Goal: Register for event/course: Sign up to attend an event or enroll in a course

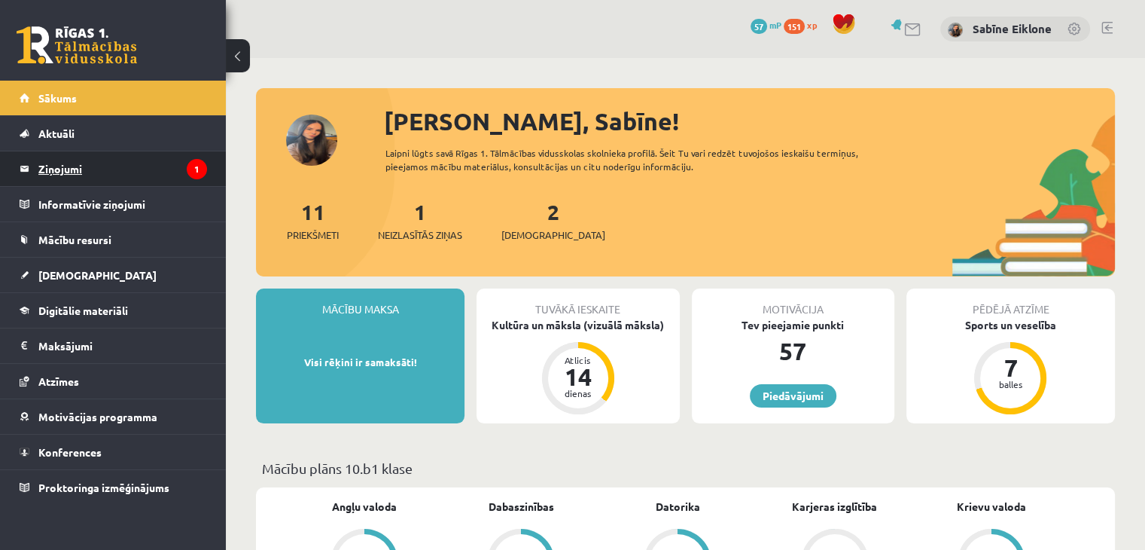
click at [148, 162] on legend "Ziņojumi 1" at bounding box center [122, 168] width 169 height 35
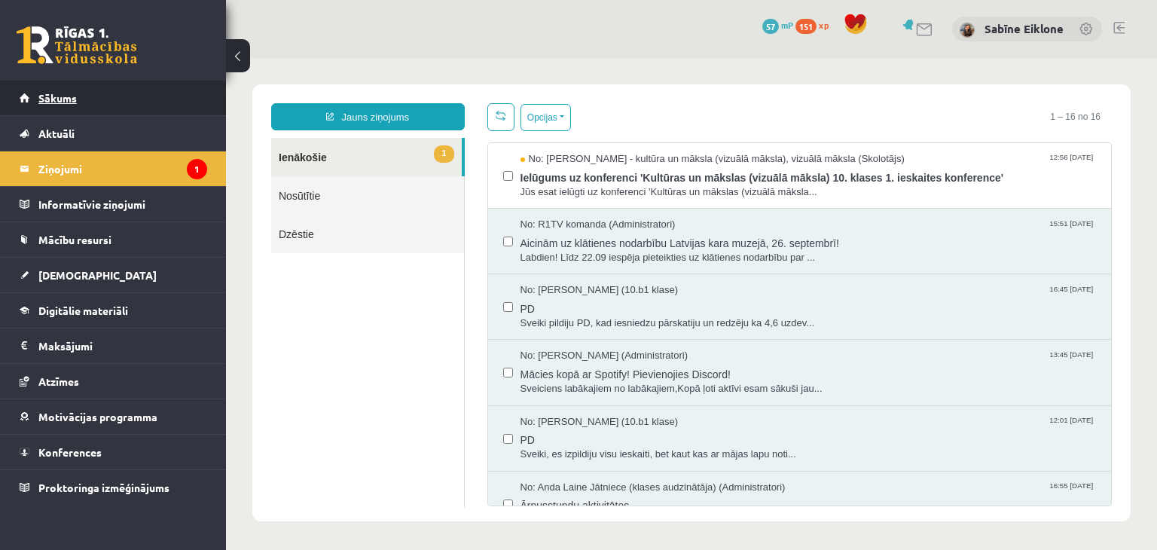
click at [120, 97] on link "Sākums" at bounding box center [114, 98] width 188 height 35
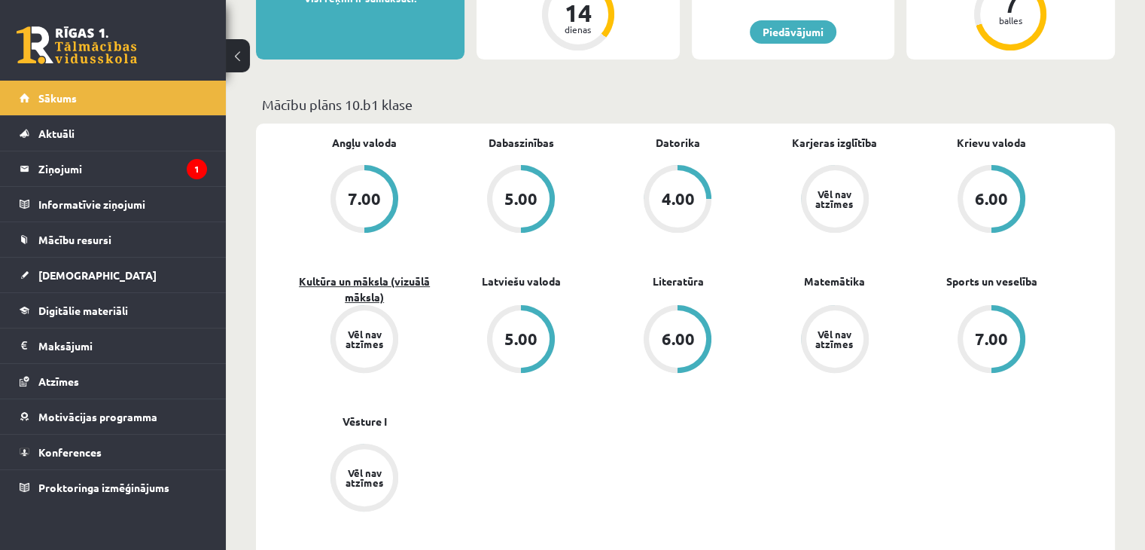
scroll to position [377, 0]
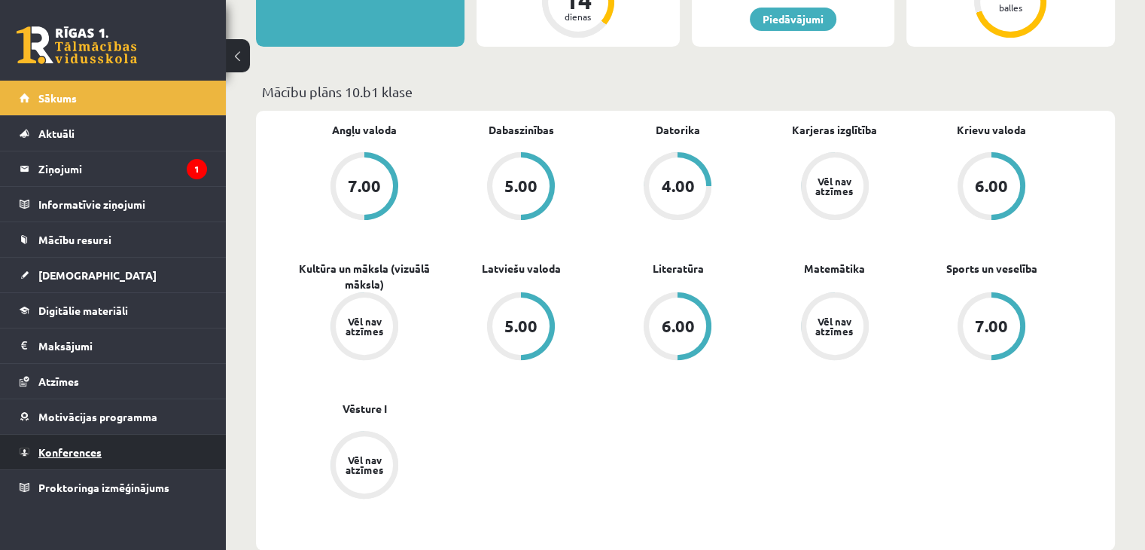
click at [111, 449] on link "Konferences" at bounding box center [114, 452] width 188 height 35
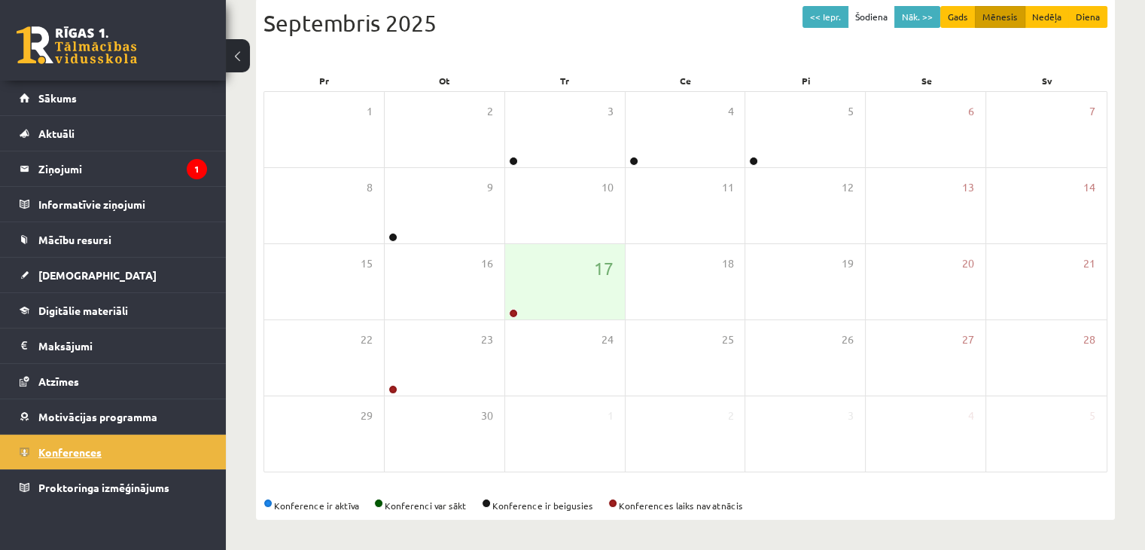
scroll to position [169, 0]
click at [561, 302] on div "17" at bounding box center [565, 282] width 120 height 75
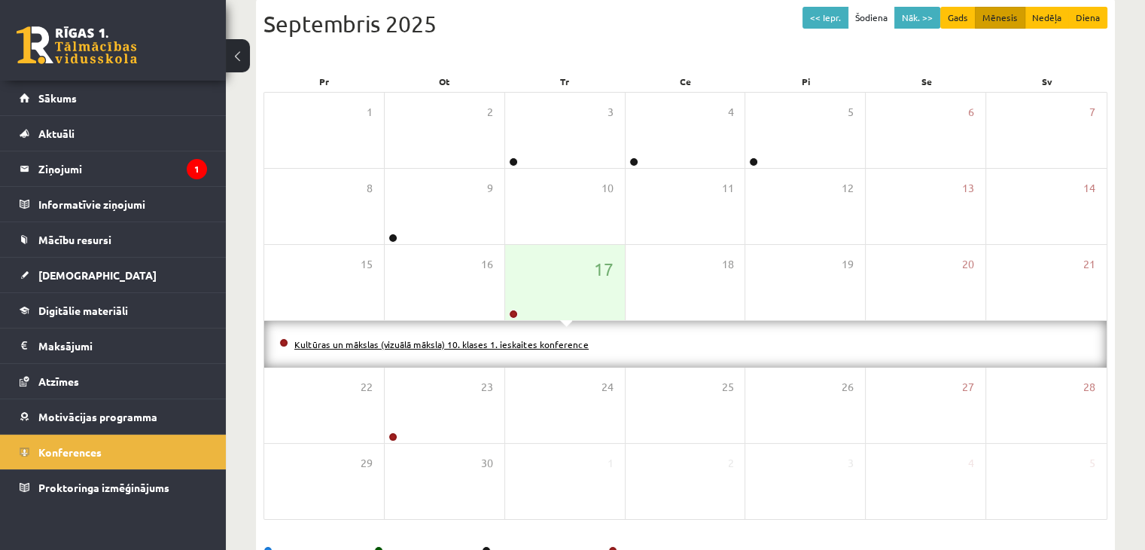
click at [470, 344] on link "Kultūras un mākslas (vizuālā māksla) 10. klases 1. ieskaites konference" at bounding box center [441, 344] width 294 height 12
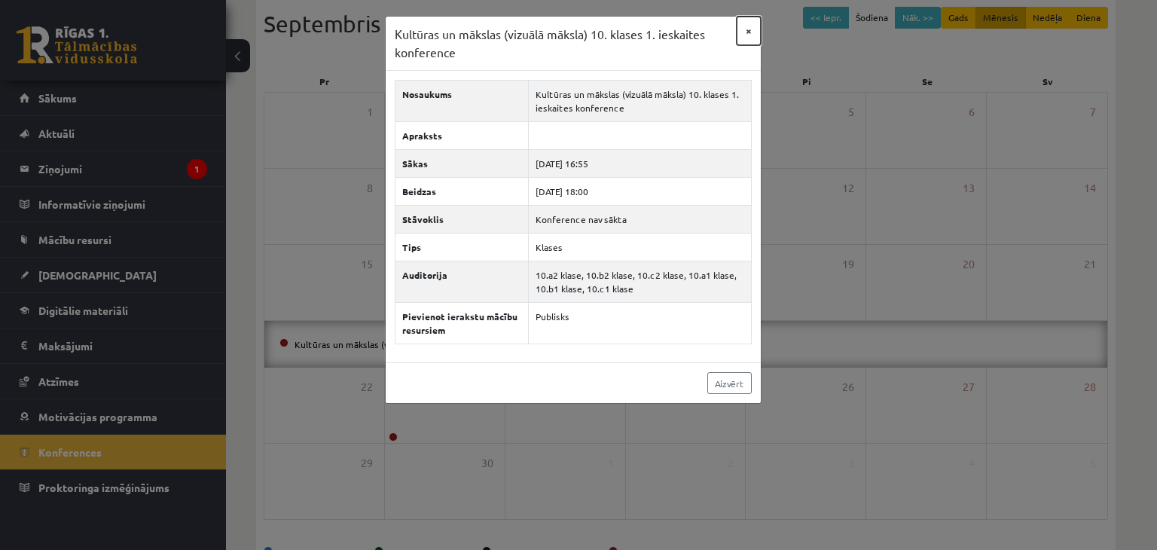
click at [750, 25] on button "×" at bounding box center [749, 31] width 24 height 29
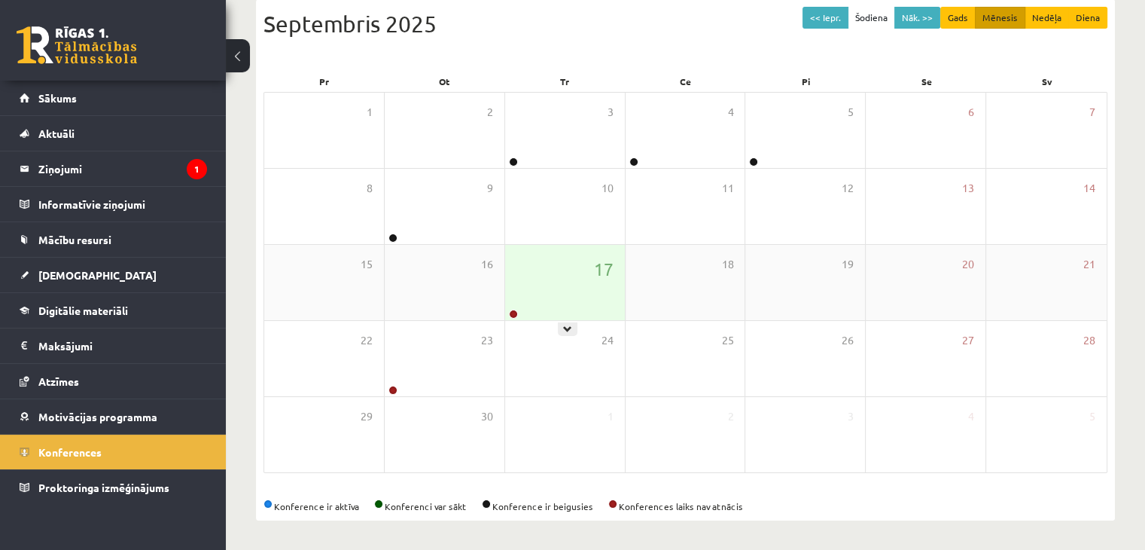
click at [515, 286] on div "17" at bounding box center [565, 282] width 120 height 75
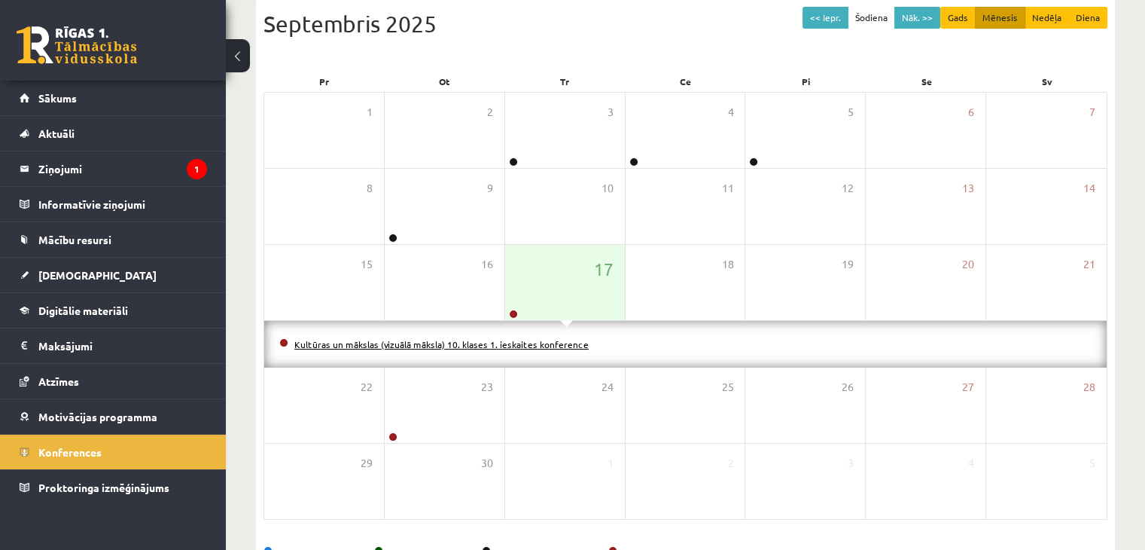
click at [551, 343] on link "Kultūras un mākslas (vizuālā māksla) 10. klases 1. ieskaites konference" at bounding box center [441, 344] width 294 height 12
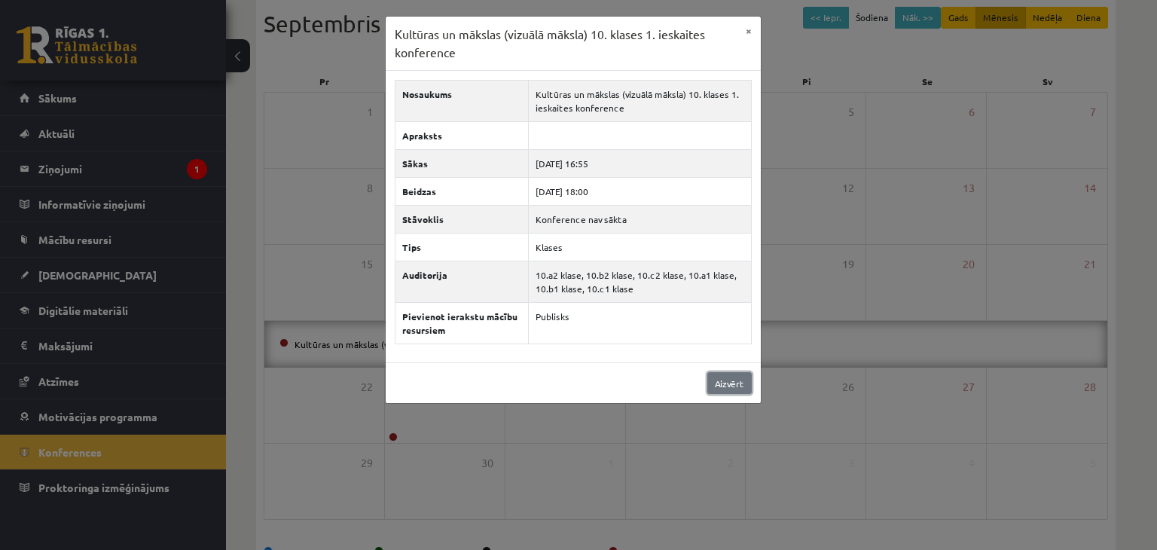
click at [730, 386] on link "Aizvērt" at bounding box center [729, 383] width 44 height 22
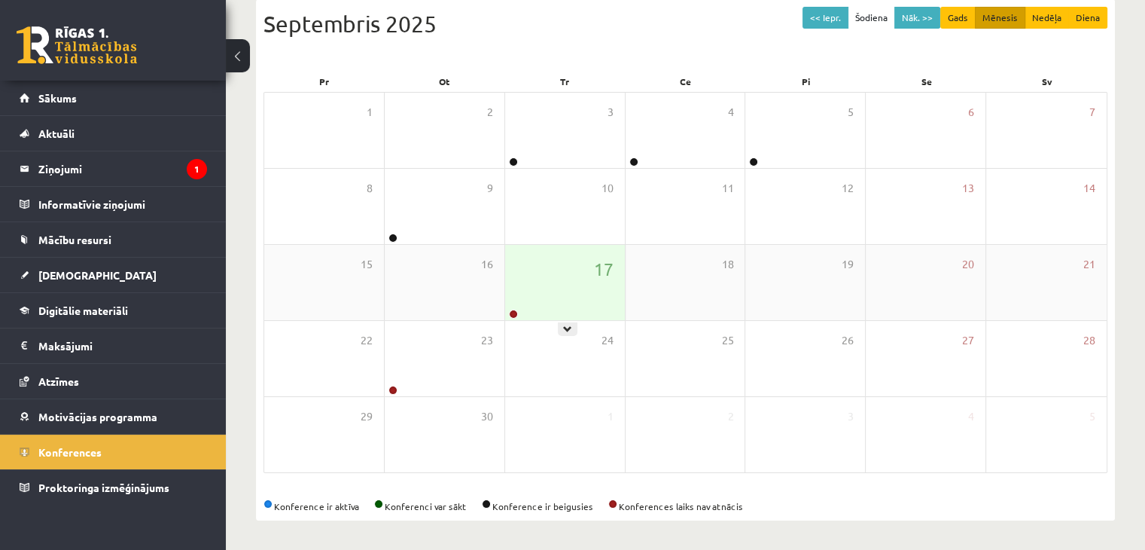
click at [564, 294] on div "17" at bounding box center [565, 282] width 120 height 75
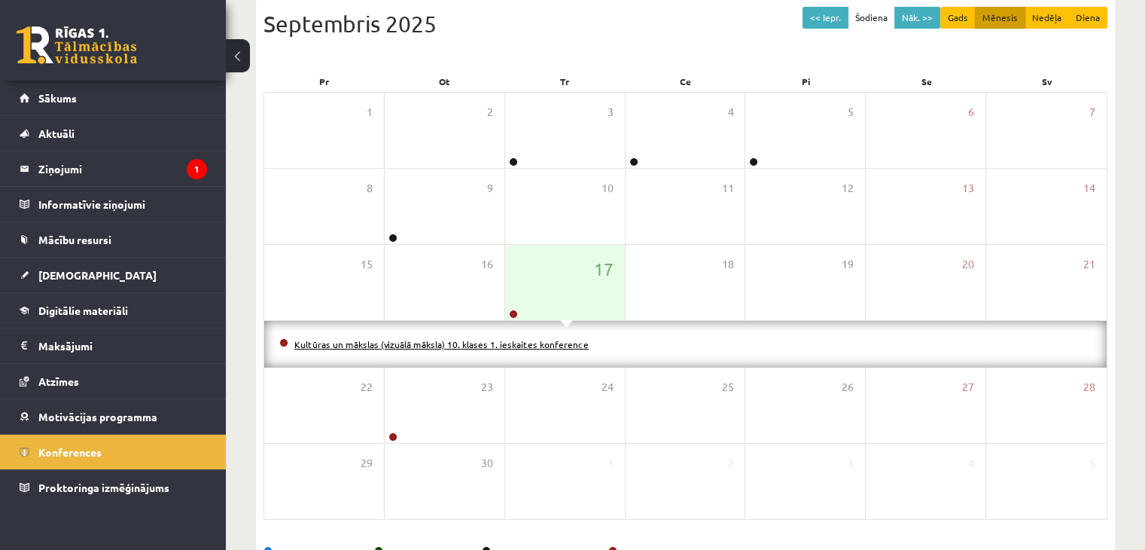
click at [542, 340] on link "Kultūras un mākslas (vizuālā māksla) 10. klases 1. ieskaites konference" at bounding box center [441, 344] width 294 height 12
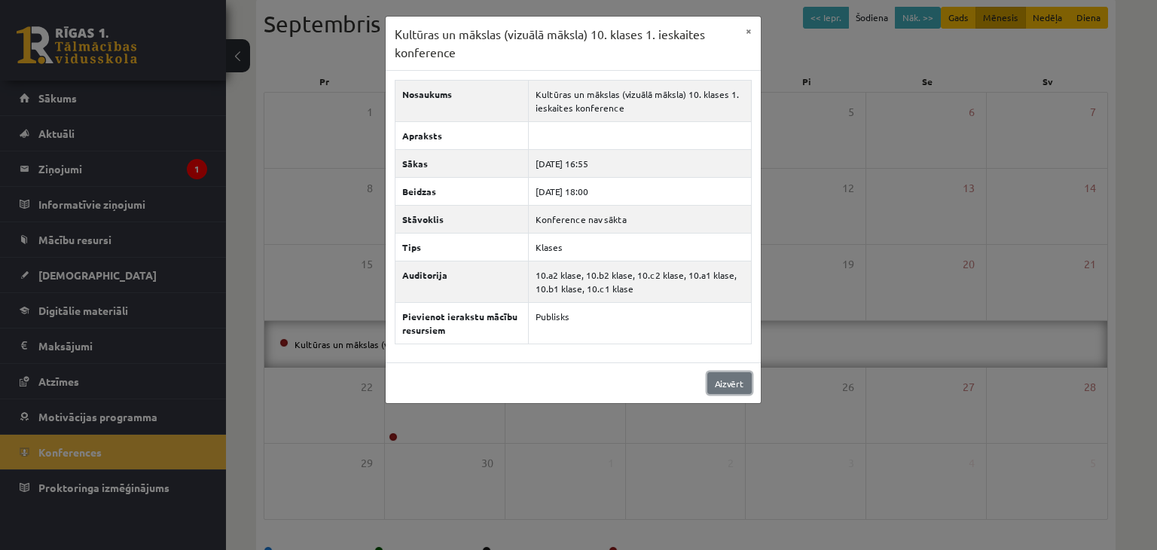
click at [718, 374] on link "Aizvērt" at bounding box center [729, 383] width 44 height 22
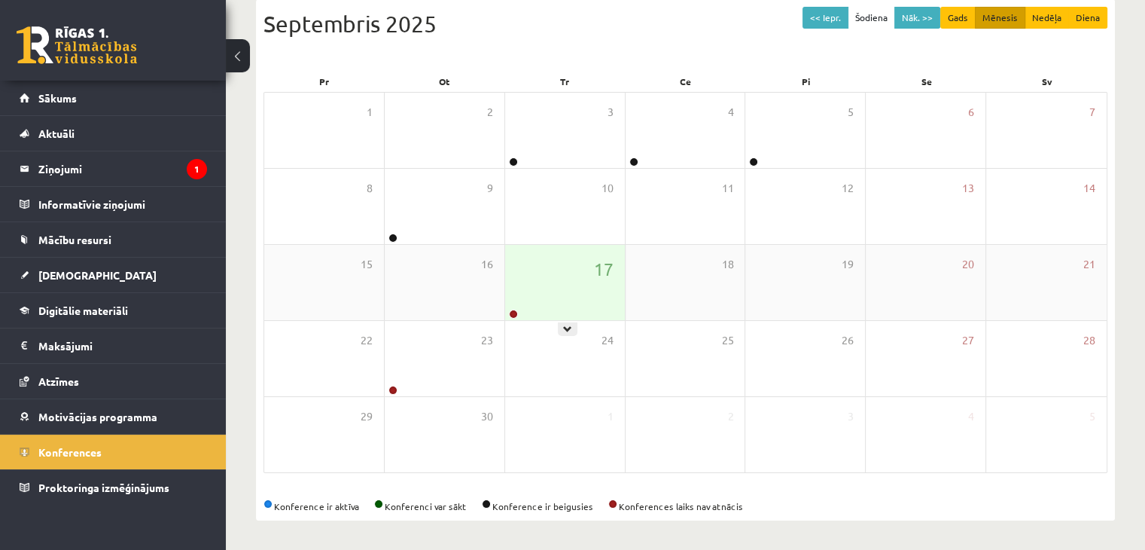
click at [560, 268] on div "17" at bounding box center [565, 282] width 120 height 75
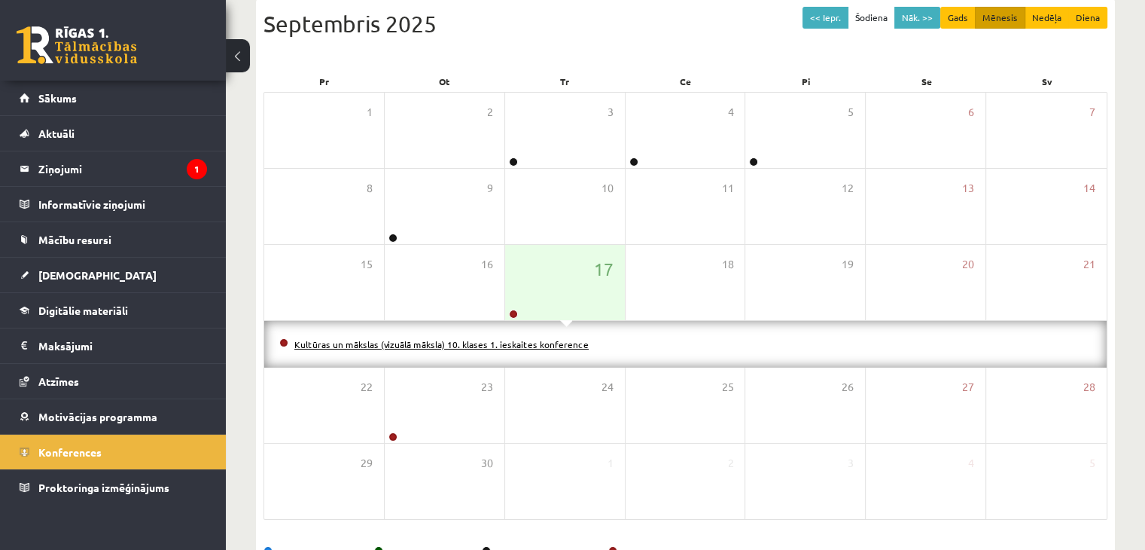
click at [521, 343] on link "Kultūras un mākslas (vizuālā māksla) 10. klases 1. ieskaites konference" at bounding box center [441, 344] width 294 height 12
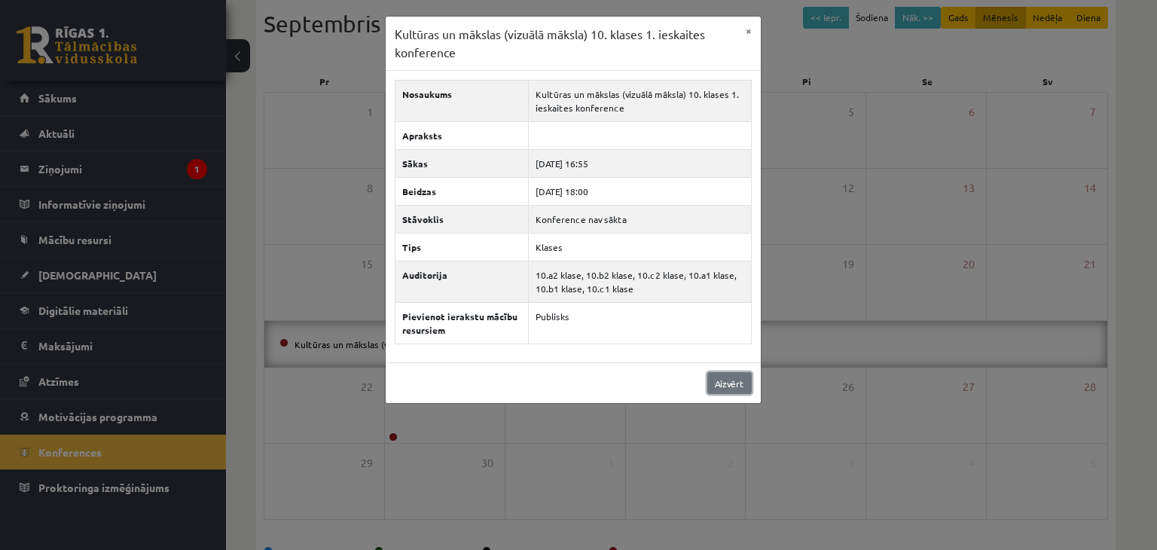
click at [726, 383] on link "Aizvērt" at bounding box center [729, 383] width 44 height 22
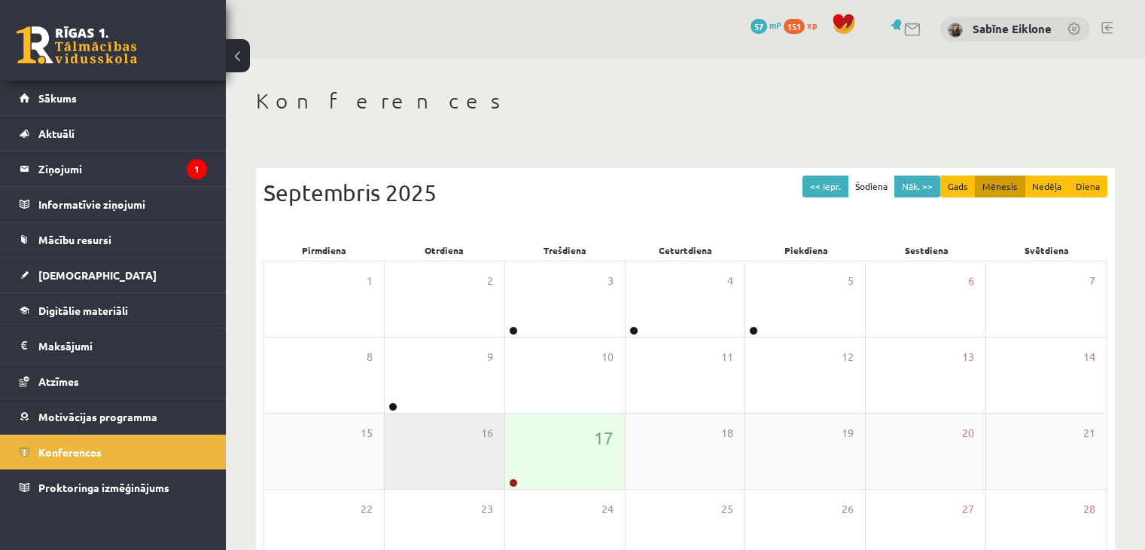
scroll to position [169, 0]
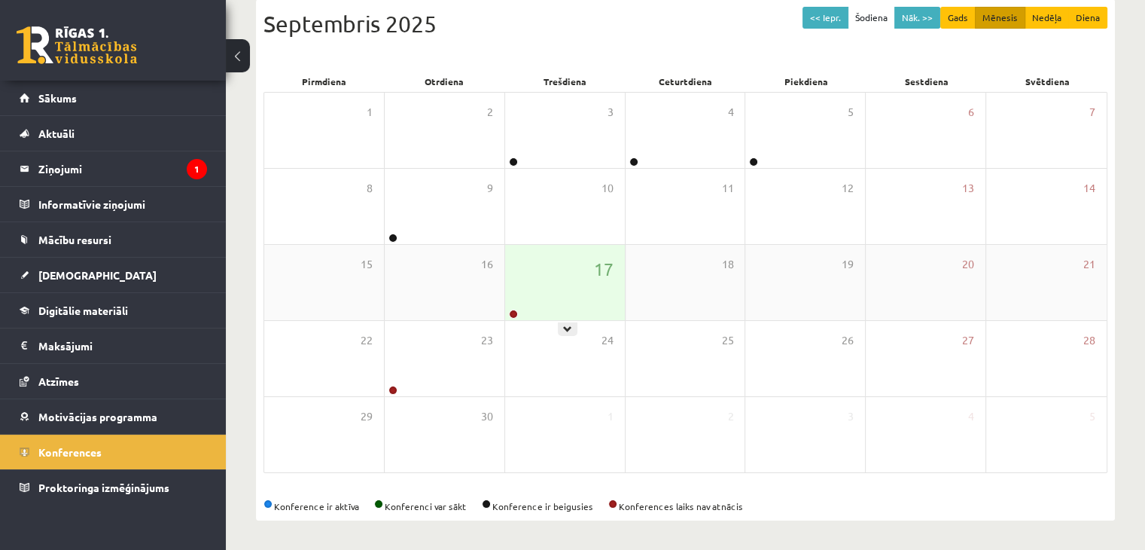
click at [556, 276] on div "17" at bounding box center [565, 282] width 120 height 75
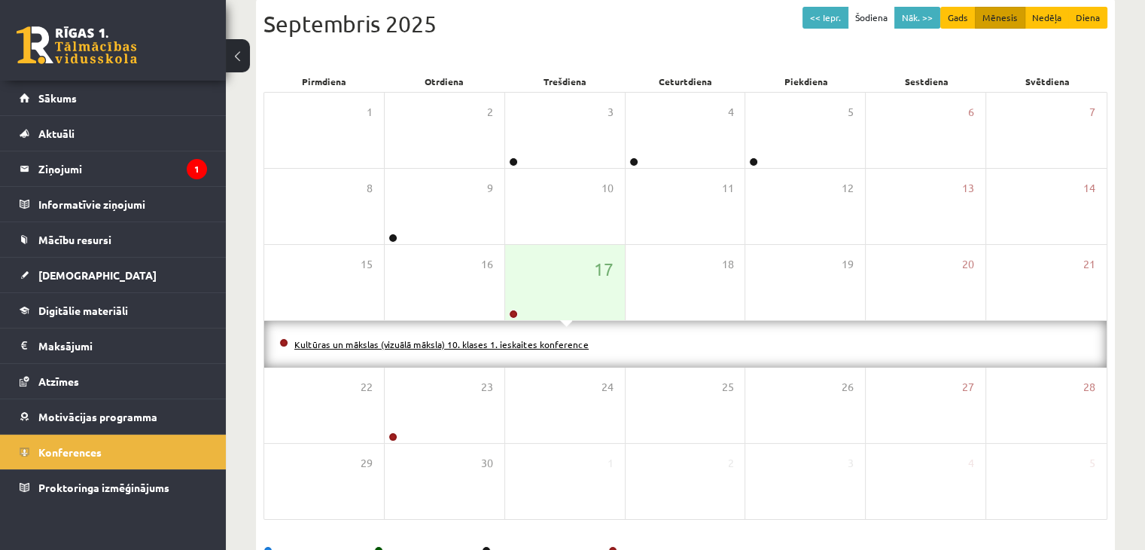
click at [549, 340] on link "Kultūras un mākslas (vizuālā māksla) 10. klases 1. ieskaites konference" at bounding box center [441, 344] width 294 height 12
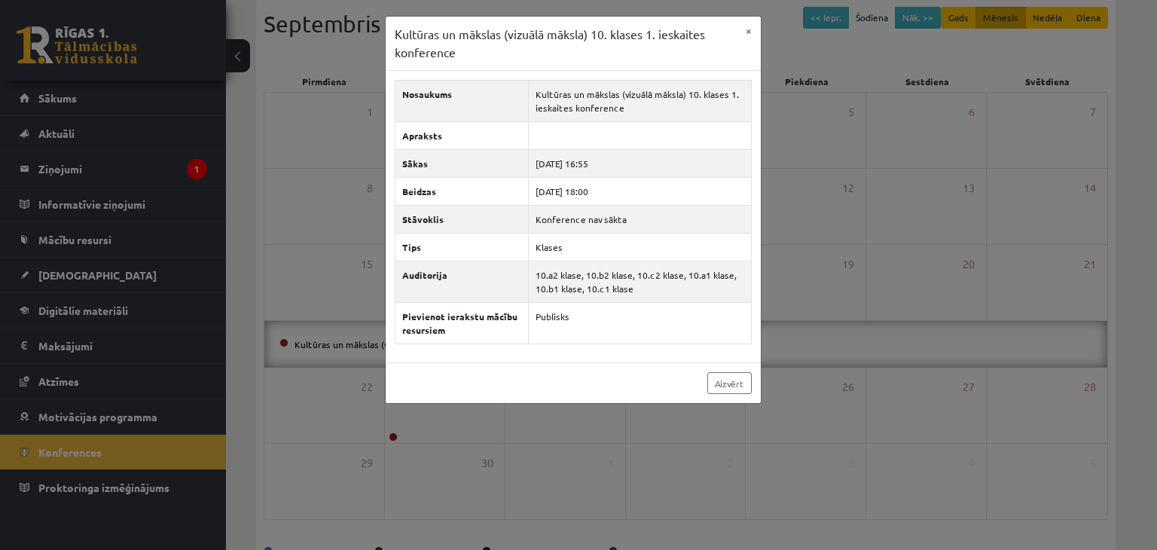
click at [533, 450] on div "Kultūras un mākslas (vizuālā māksla) 10. klases 1. ieskaites konference × Nosau…" at bounding box center [578, 275] width 1157 height 550
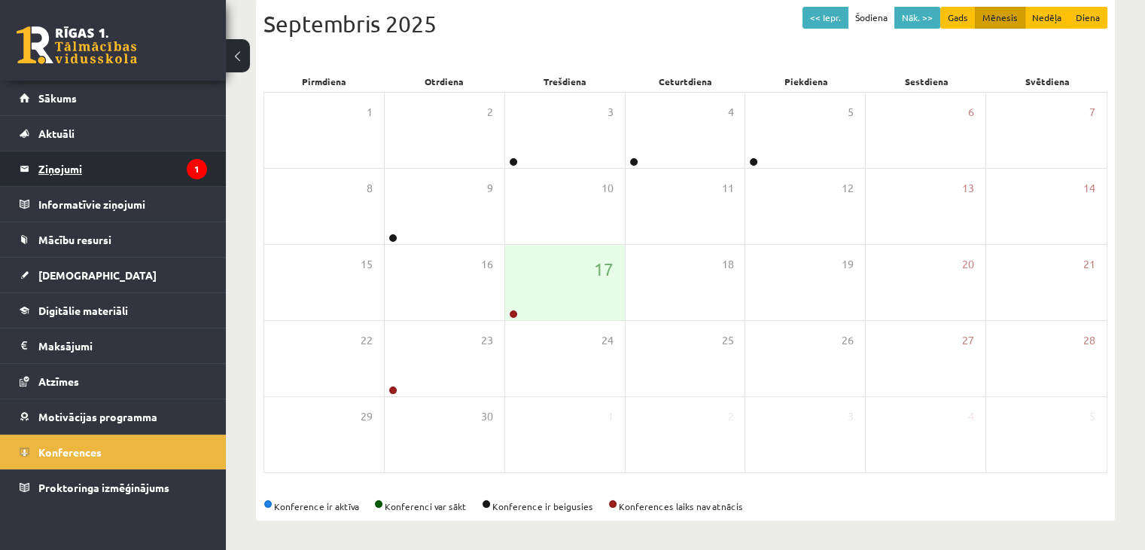
click at [167, 169] on legend "Ziņojumi 1" at bounding box center [122, 168] width 169 height 35
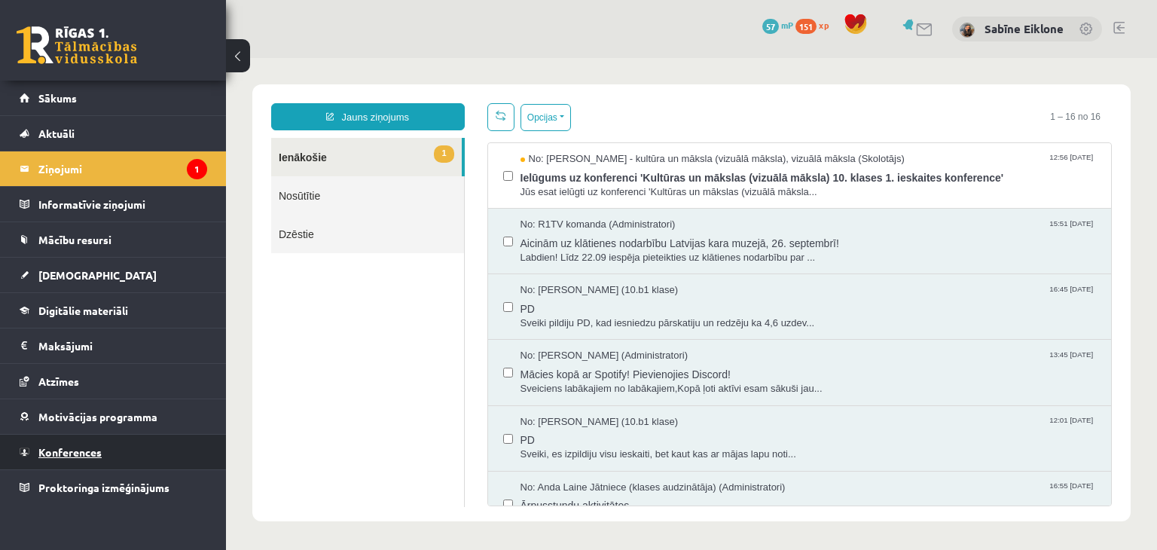
click at [142, 462] on link "Konferences" at bounding box center [114, 452] width 188 height 35
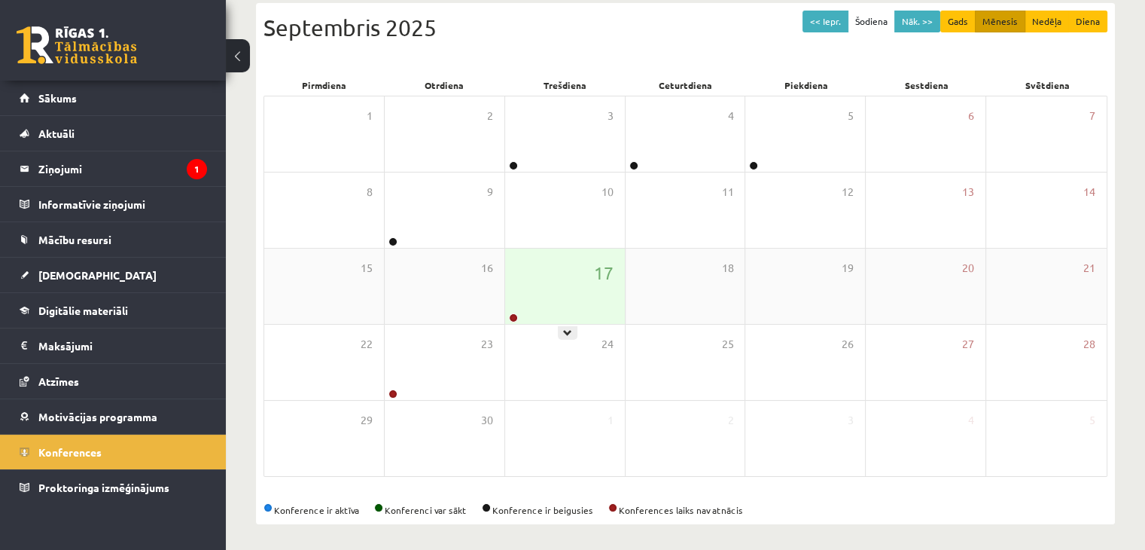
scroll to position [169, 0]
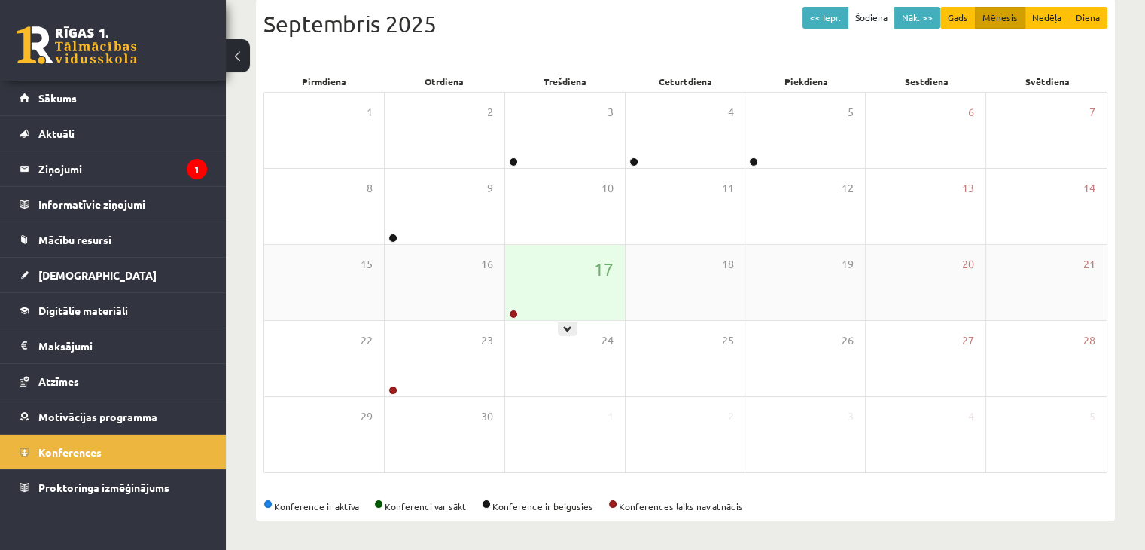
click at [580, 273] on div "17" at bounding box center [565, 282] width 120 height 75
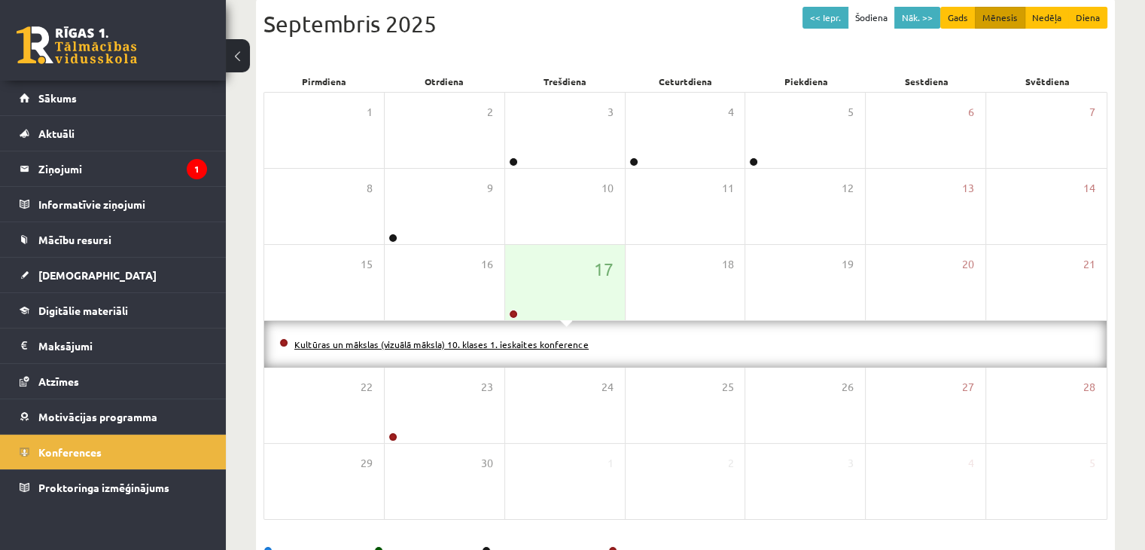
click at [542, 345] on link "Kultūras un mākslas (vizuālā māksla) 10. klases 1. ieskaites konference" at bounding box center [441, 344] width 294 height 12
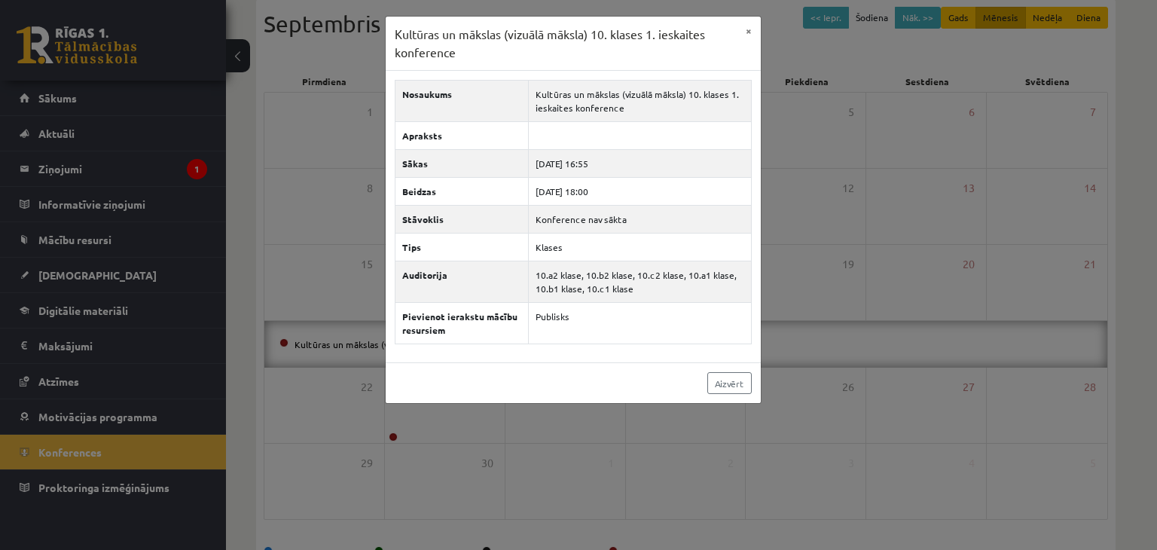
click at [733, 395] on div "Aizvērt" at bounding box center [573, 382] width 375 height 41
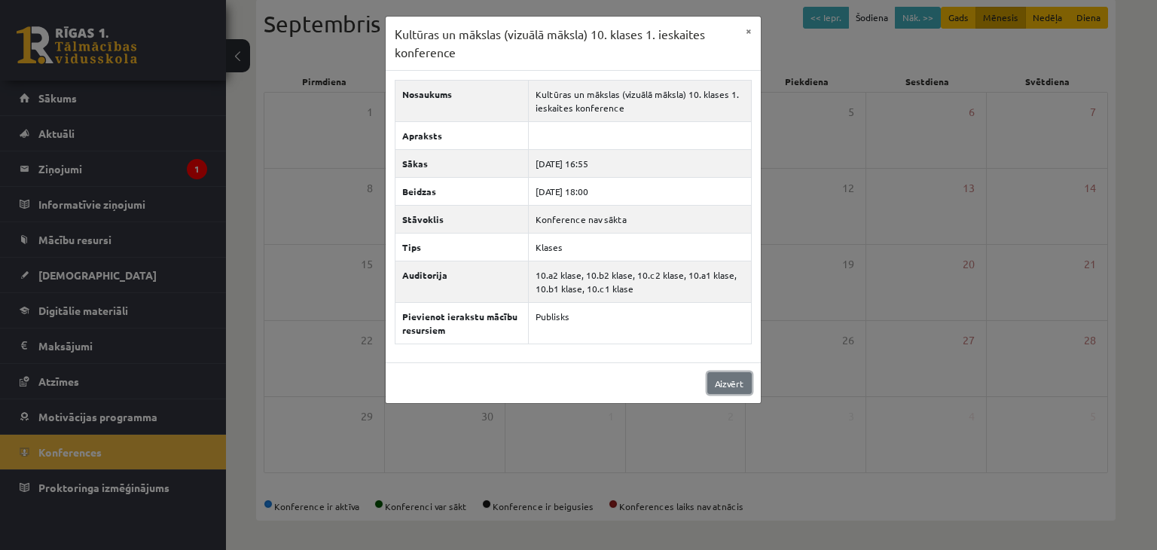
click at [729, 380] on link "Aizvērt" at bounding box center [729, 383] width 44 height 22
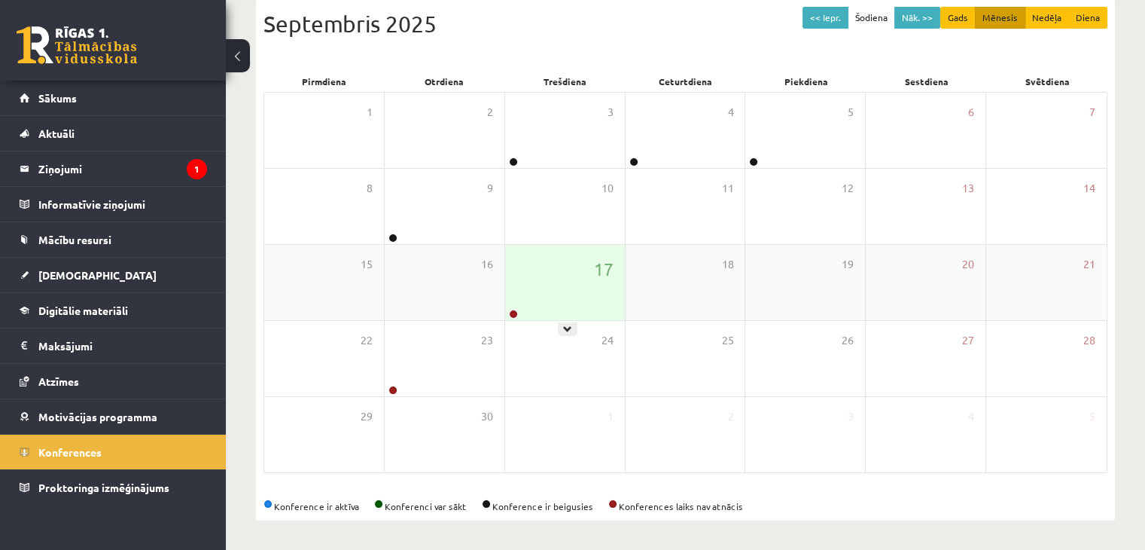
click at [584, 272] on div "17" at bounding box center [565, 282] width 120 height 75
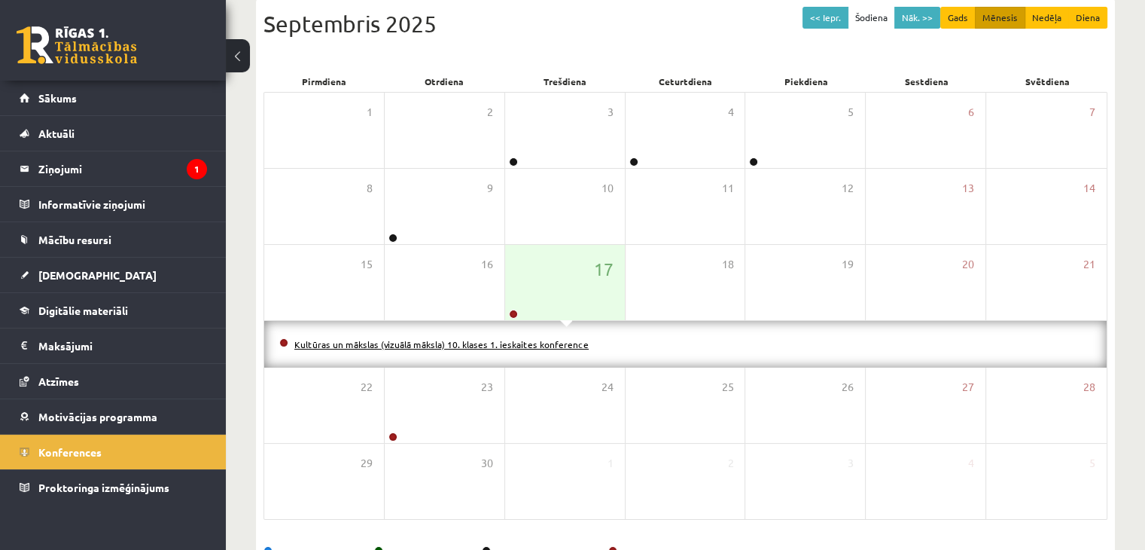
click at [548, 340] on link "Kultūras un mākslas (vizuālā māksla) 10. klases 1. ieskaites konference" at bounding box center [441, 344] width 294 height 12
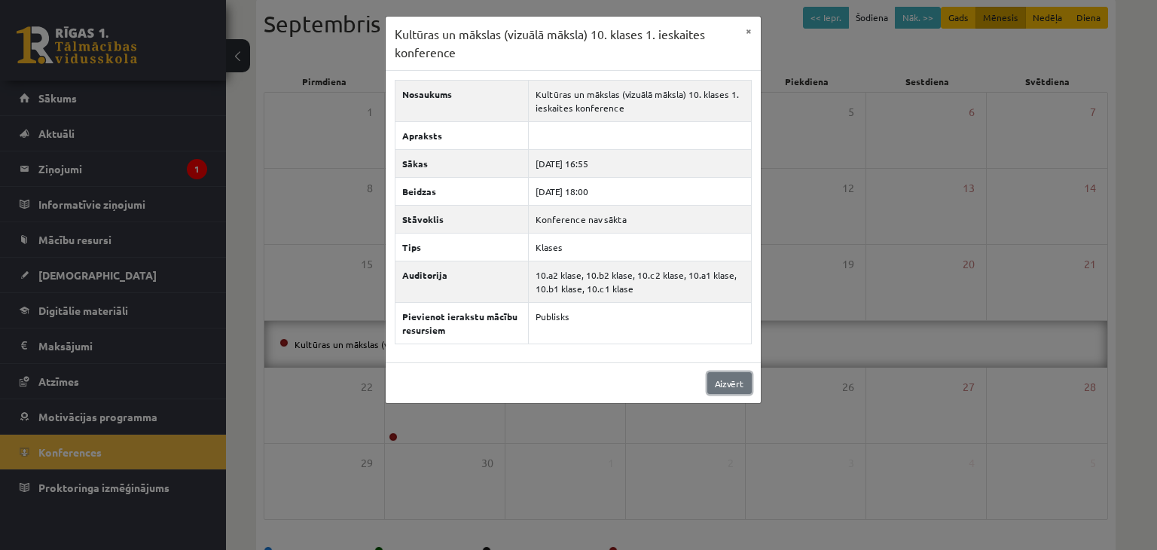
click at [723, 386] on link "Aizvērt" at bounding box center [729, 383] width 44 height 22
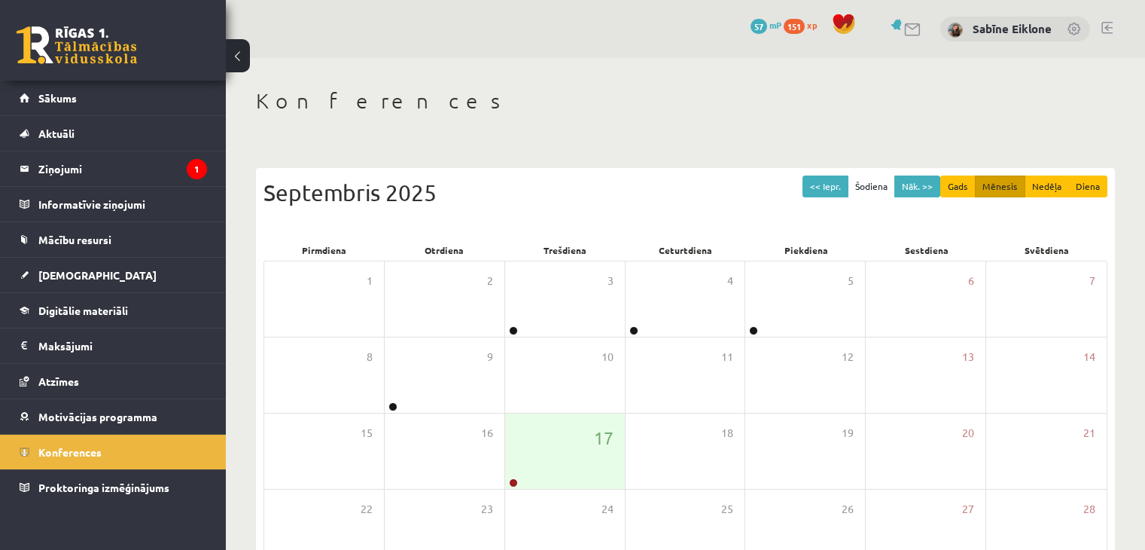
scroll to position [169, 0]
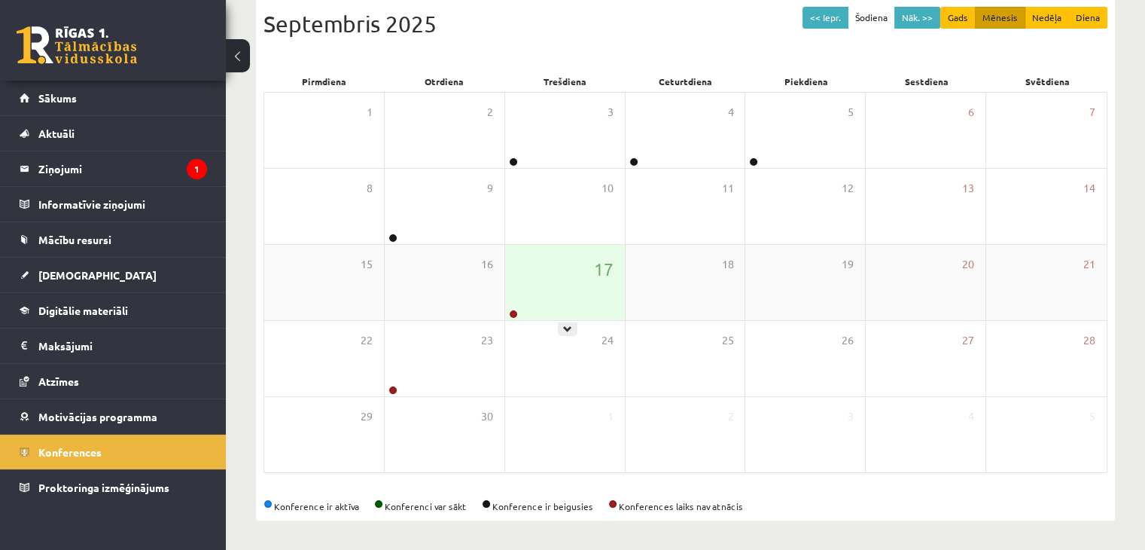
click at [542, 245] on div "17" at bounding box center [565, 282] width 120 height 75
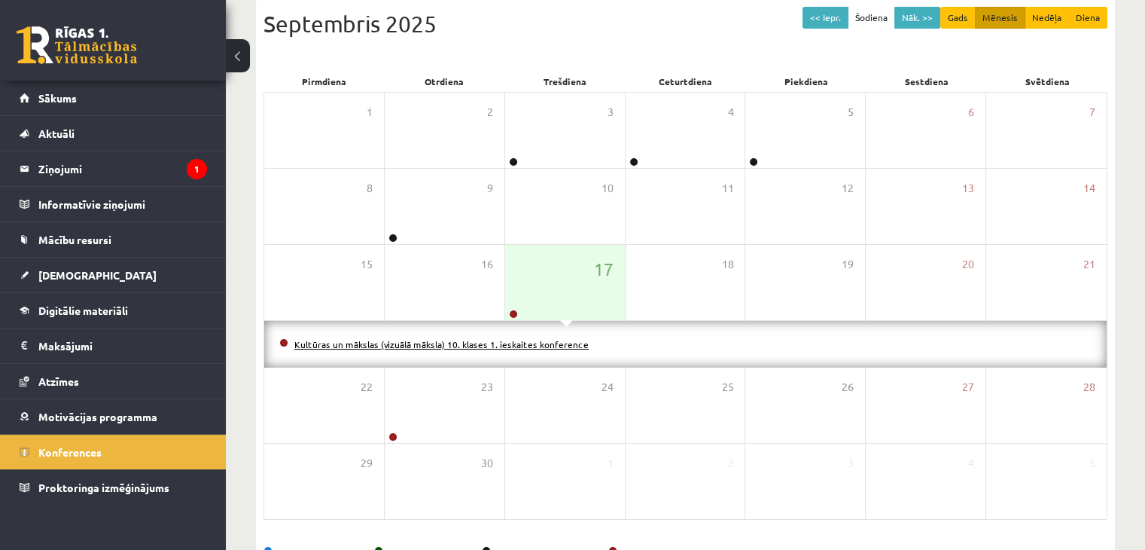
click at [539, 341] on link "Kultūras un mākslas (vizuālā māksla) 10. klases 1. ieskaites konference" at bounding box center [441, 344] width 294 height 12
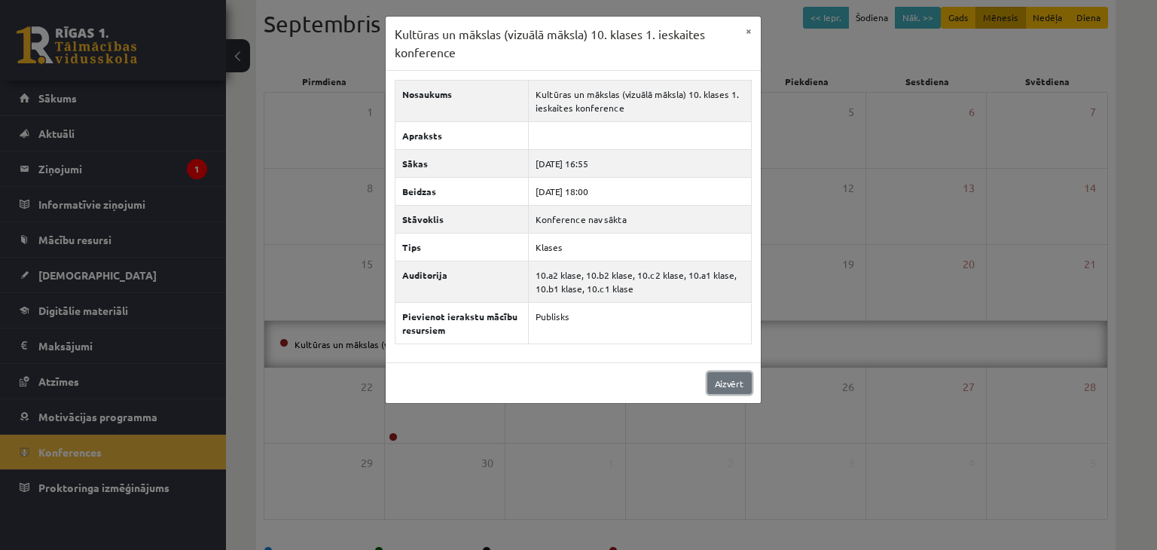
click at [729, 389] on link "Aizvērt" at bounding box center [729, 383] width 44 height 22
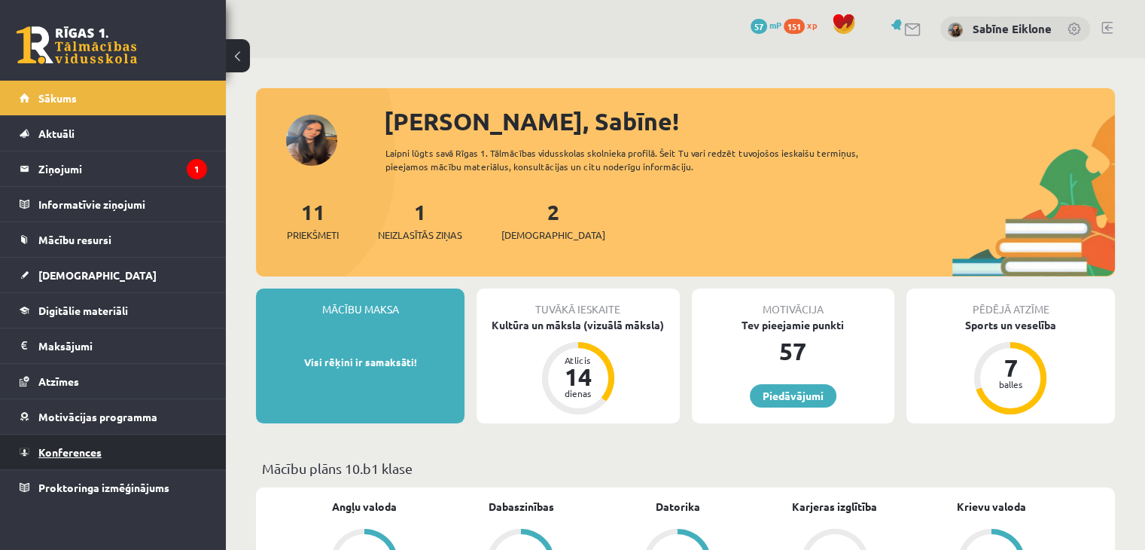
click at [84, 456] on link "Konferences" at bounding box center [114, 452] width 188 height 35
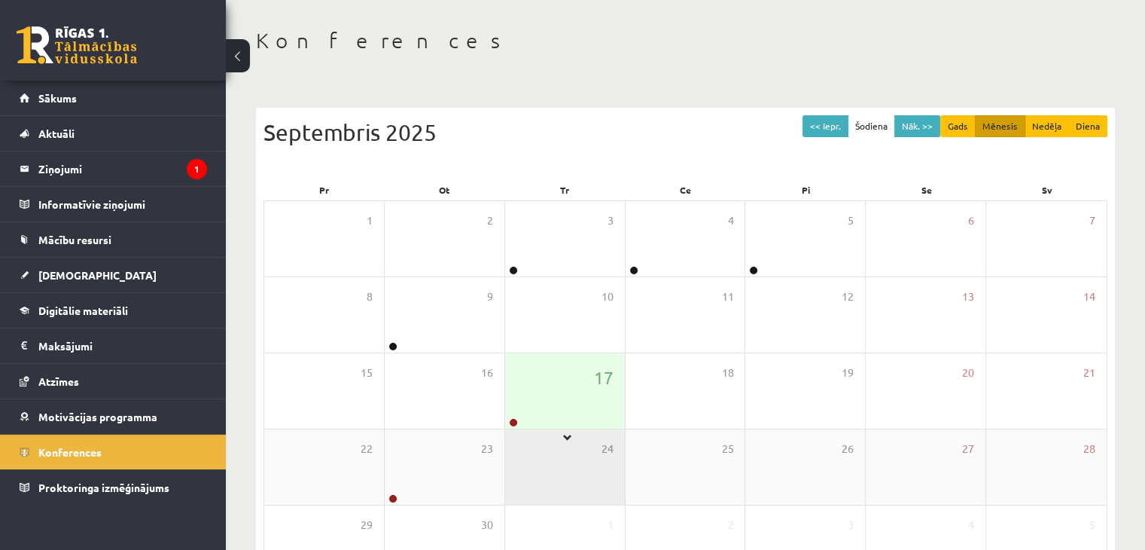
scroll to position [151, 0]
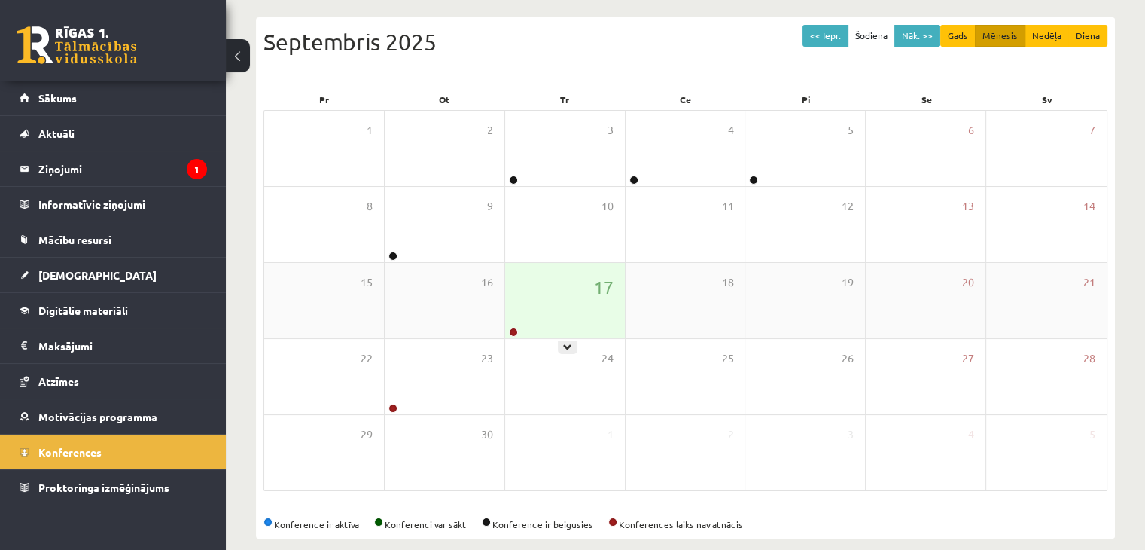
click at [571, 316] on div "17" at bounding box center [565, 300] width 120 height 75
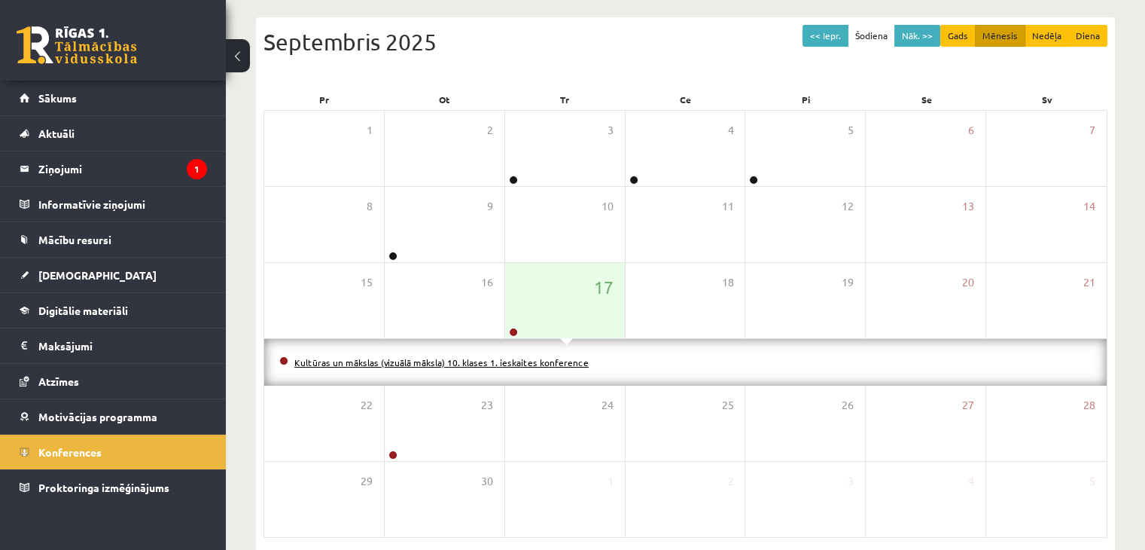
click at [558, 361] on link "Kultūras un mākslas (vizuālā māksla) 10. klases 1. ieskaites konference" at bounding box center [441, 362] width 294 height 12
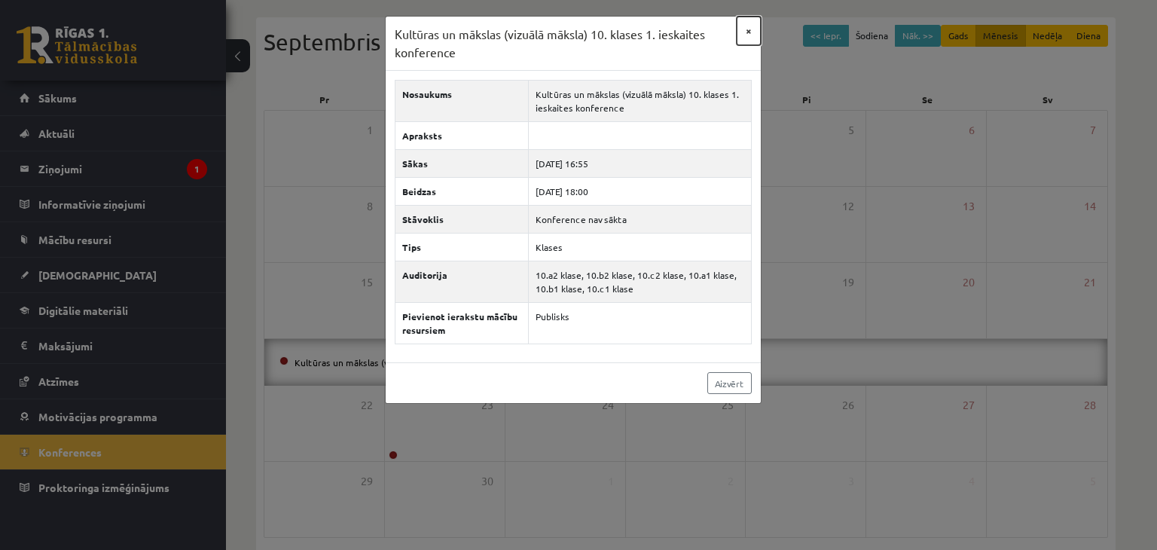
click at [751, 36] on button "×" at bounding box center [749, 31] width 24 height 29
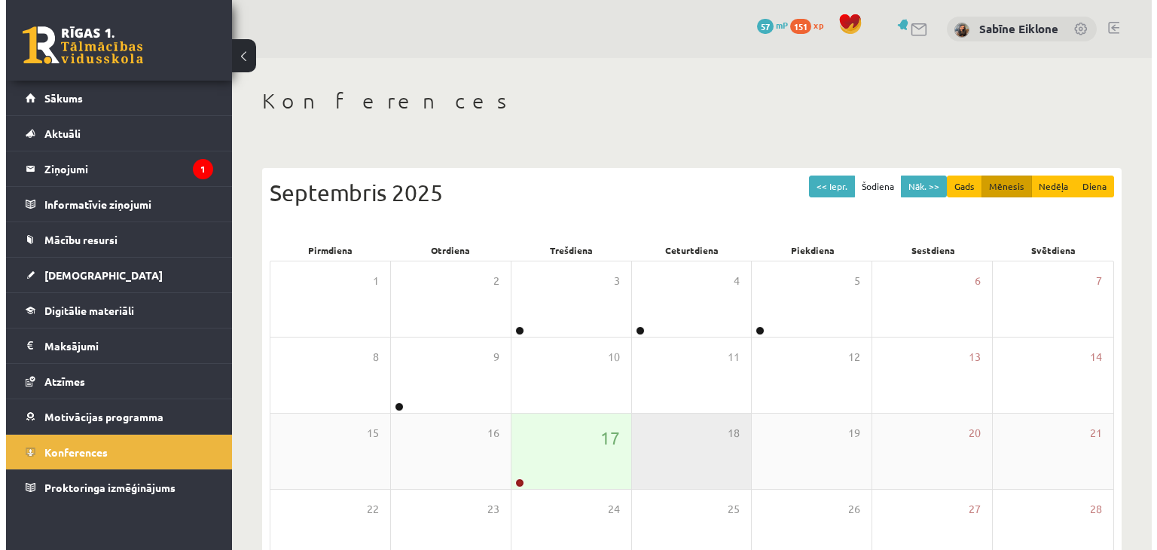
scroll to position [151, 0]
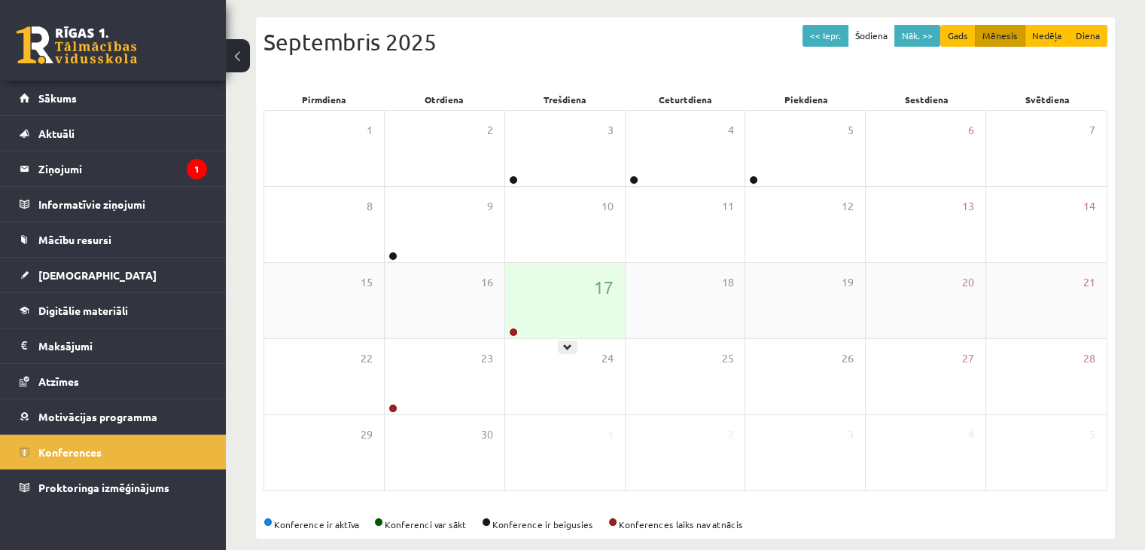
click at [584, 307] on div "17" at bounding box center [565, 300] width 120 height 75
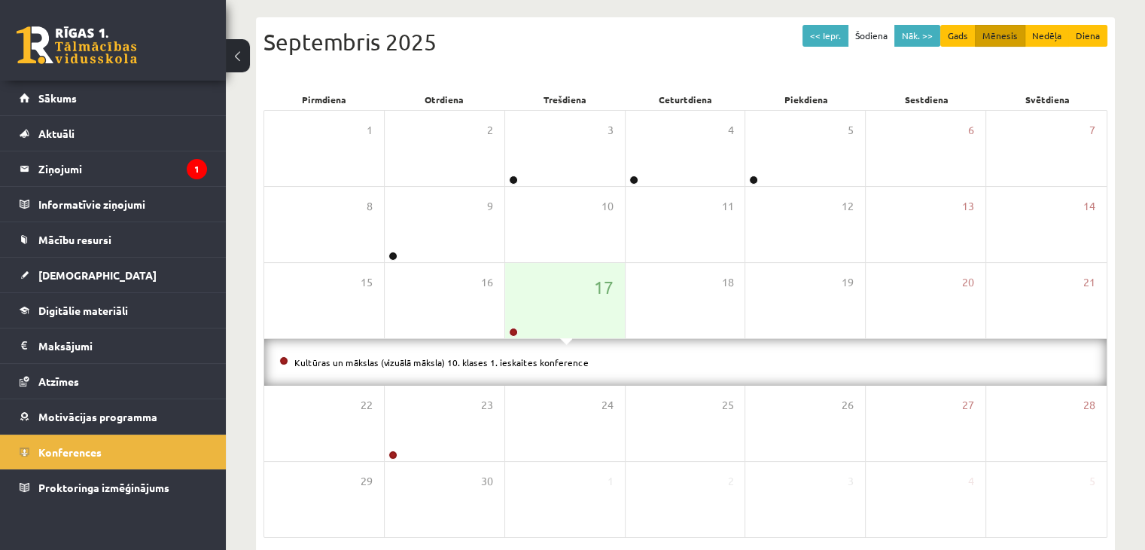
click at [555, 367] on li "Kultūras un mākslas (vizuālā māksla) 10. klases 1. ieskaites konference" at bounding box center [685, 362] width 813 height 17
click at [554, 362] on link "Kultūras un mākslas (vizuālā māksla) 10. klases 1. ieskaites konference" at bounding box center [441, 362] width 294 height 12
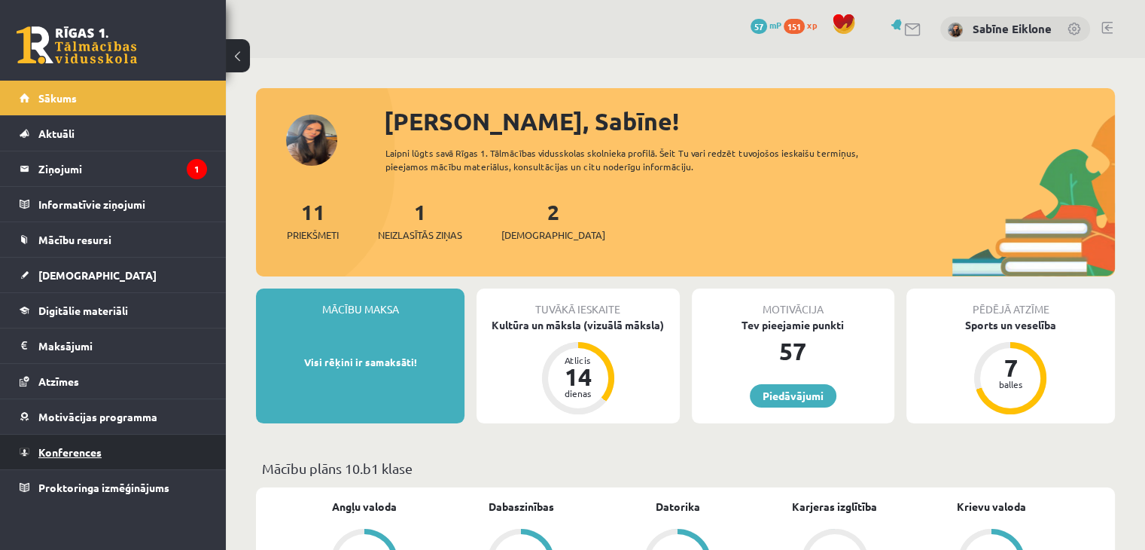
click at [108, 449] on link "Konferences" at bounding box center [114, 452] width 188 height 35
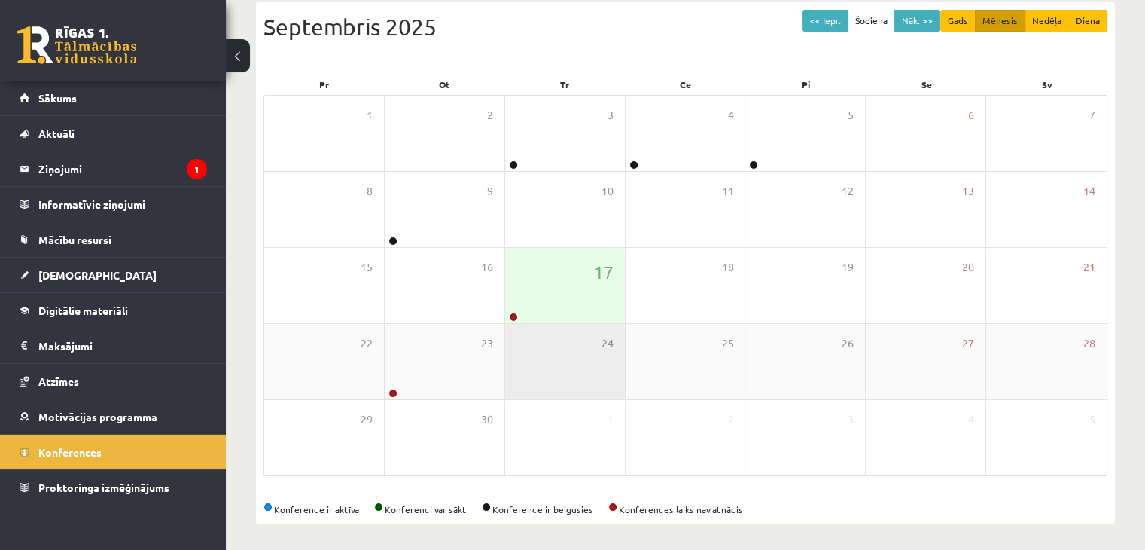
scroll to position [169, 0]
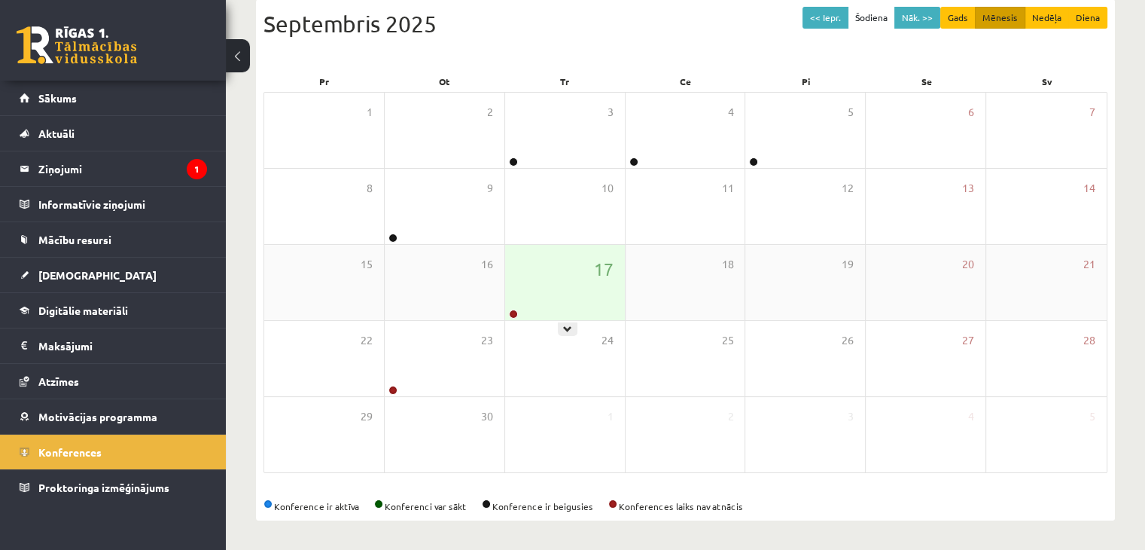
click at [563, 293] on div "17" at bounding box center [565, 282] width 120 height 75
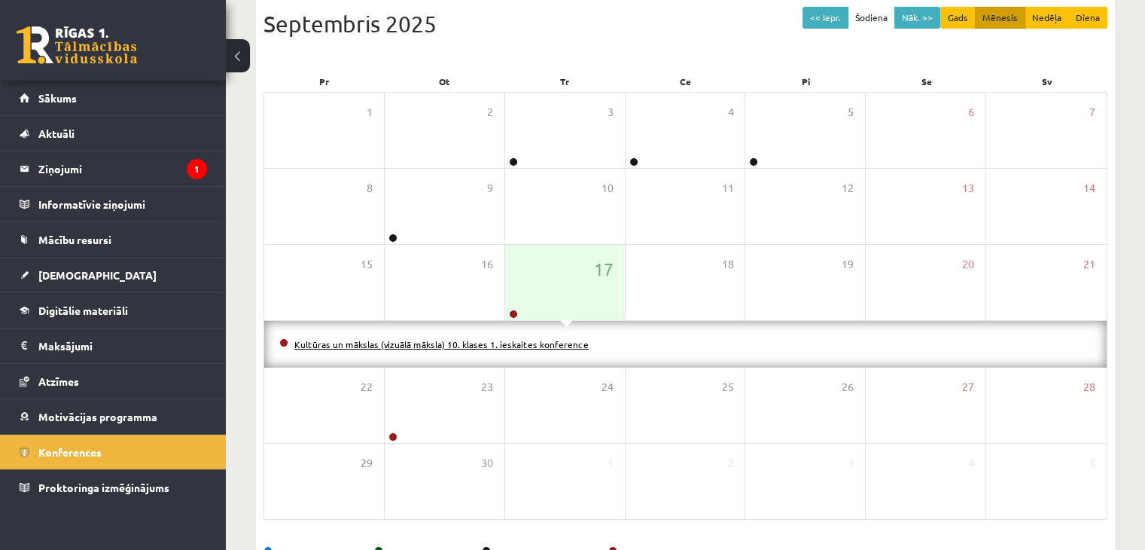
click at [545, 342] on link "Kultūras un mākslas (vizuālā māksla) 10. klases 1. ieskaites konference" at bounding box center [441, 344] width 294 height 12
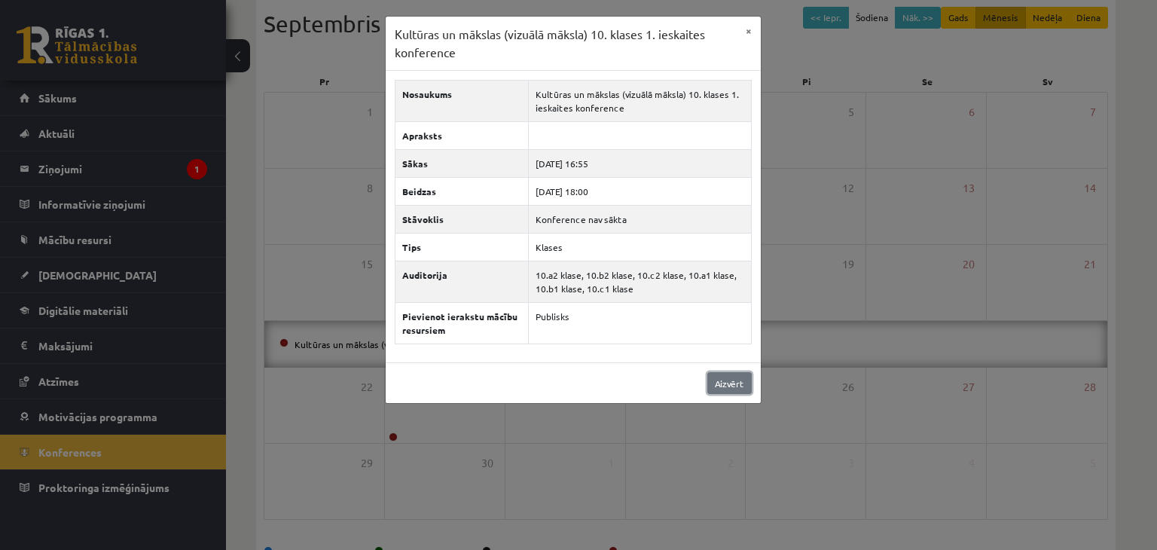
click at [718, 383] on link "Aizvērt" at bounding box center [729, 383] width 44 height 22
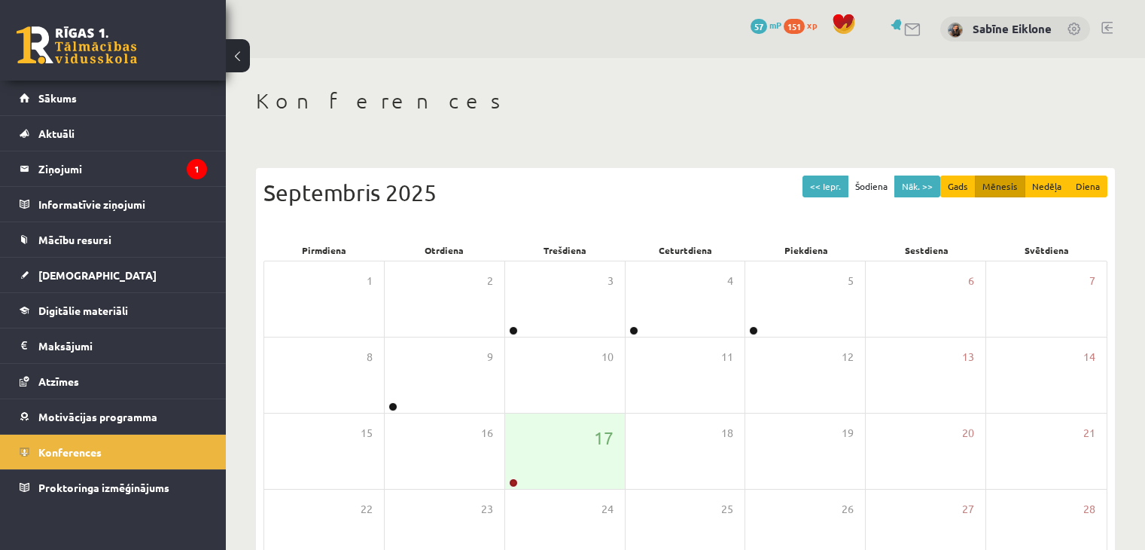
scroll to position [169, 0]
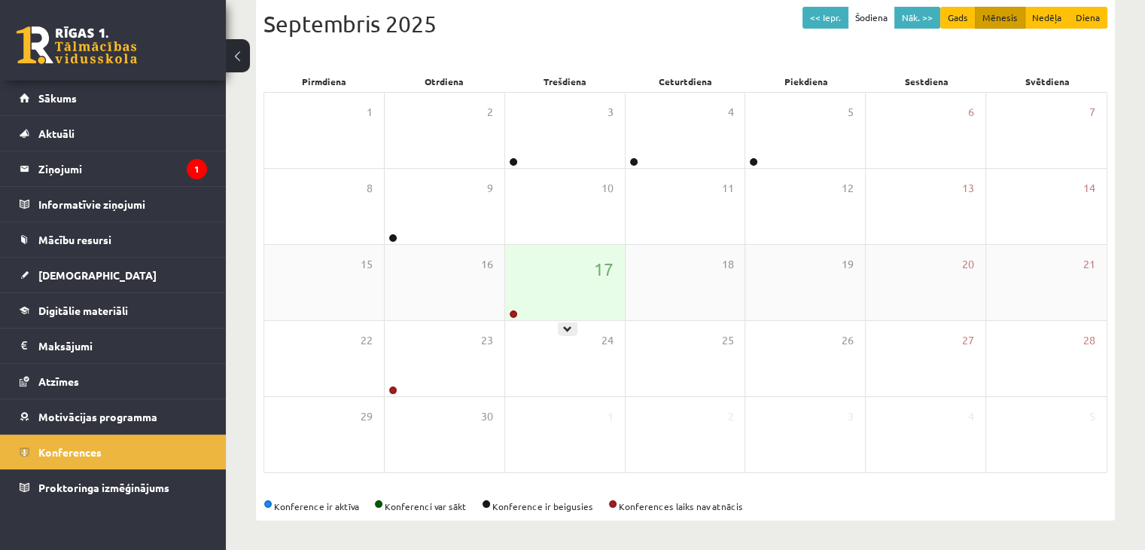
click at [525, 282] on div "17" at bounding box center [565, 282] width 120 height 75
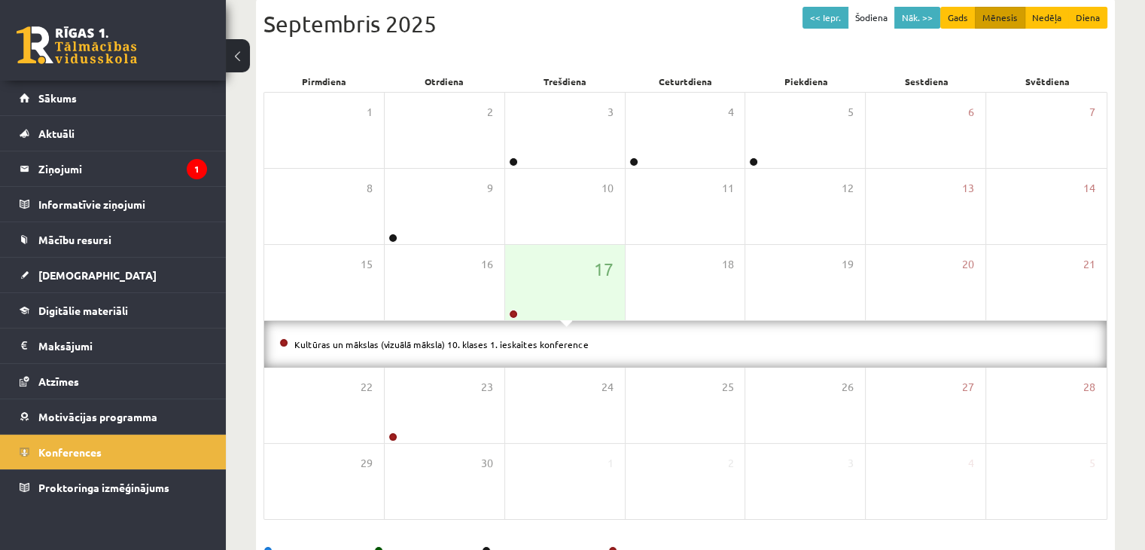
click at [560, 352] on div "Kultūras un mākslas (vizuālā māksla) 10. klases 1. ieskaites konference" at bounding box center [685, 344] width 843 height 47
click at [557, 344] on link "Kultūras un mākslas (vizuālā māksla) 10. klases 1. ieskaites konference" at bounding box center [441, 344] width 294 height 12
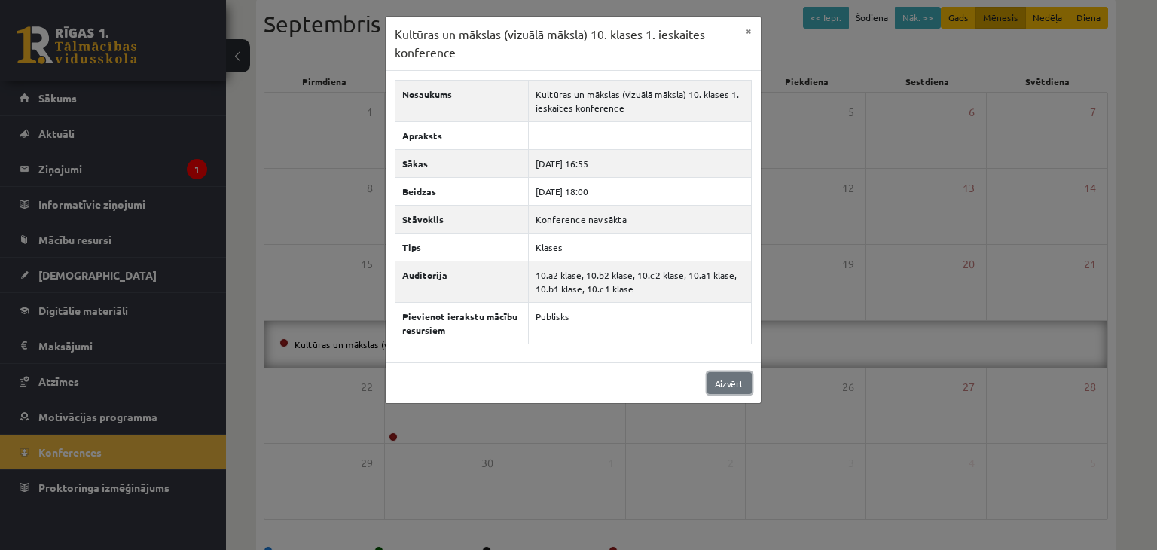
drag, startPoint x: 730, startPoint y: 385, endPoint x: 729, endPoint y: 377, distance: 8.3
click at [730, 383] on link "Aizvērt" at bounding box center [729, 383] width 44 height 22
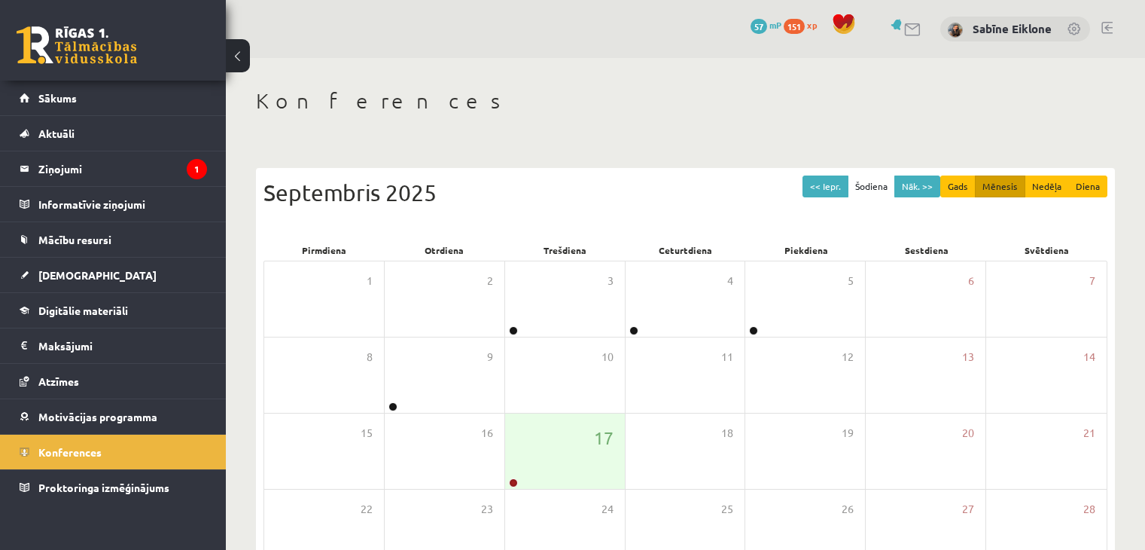
scroll to position [169, 0]
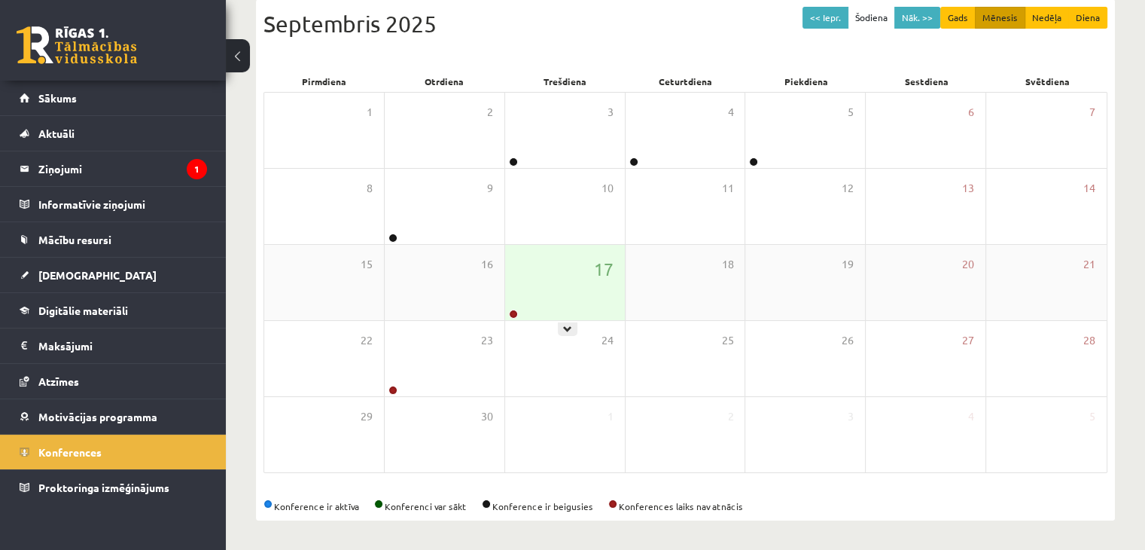
click at [620, 308] on div "17" at bounding box center [565, 282] width 120 height 75
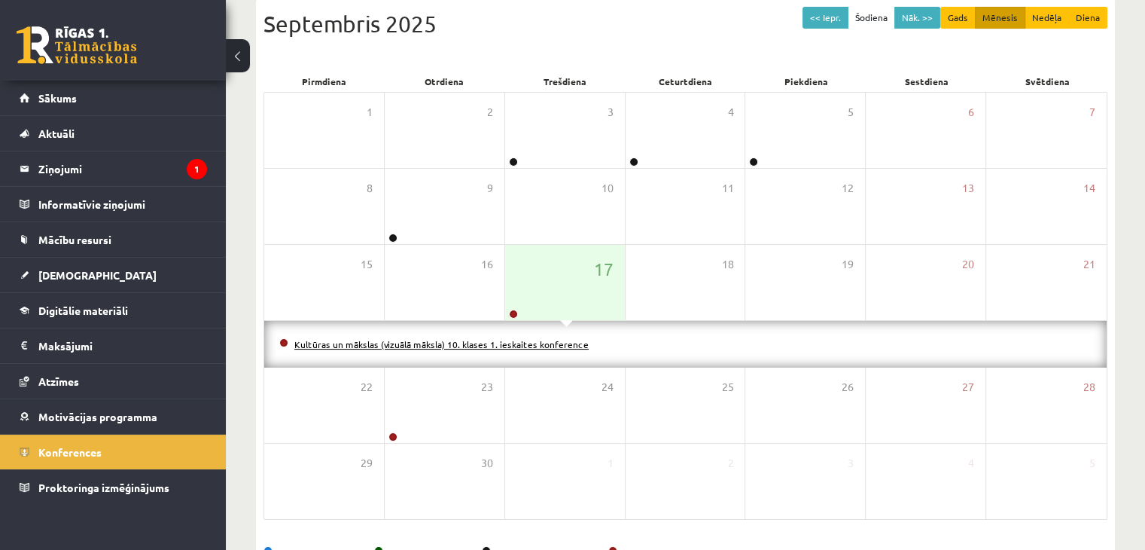
click at [554, 344] on link "Kultūras un mākslas (vizuālā māksla) 10. klases 1. ieskaites konference" at bounding box center [441, 344] width 294 height 12
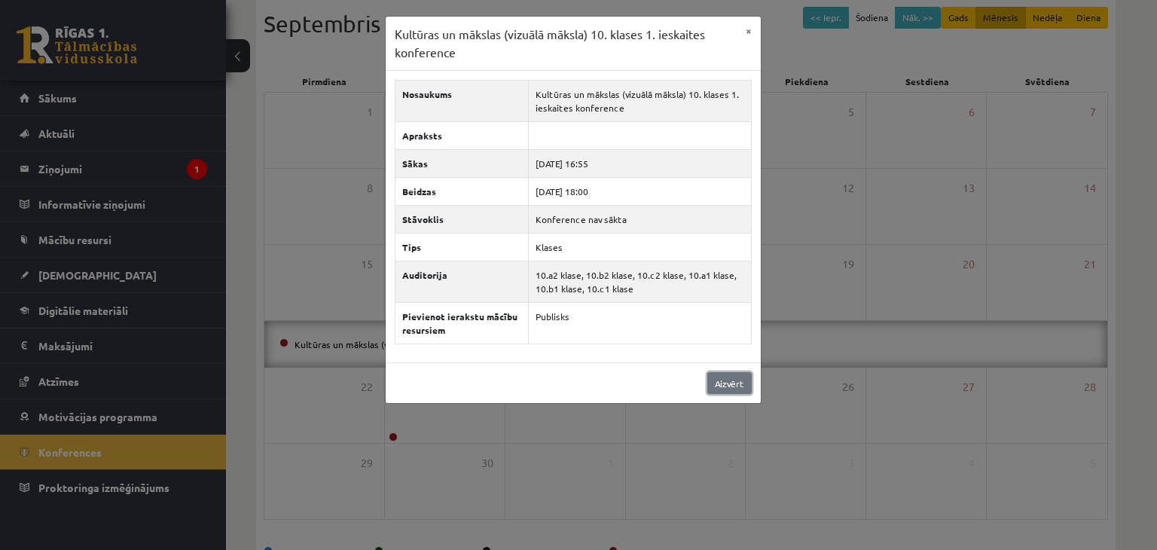
click at [734, 380] on link "Aizvērt" at bounding box center [729, 383] width 44 height 22
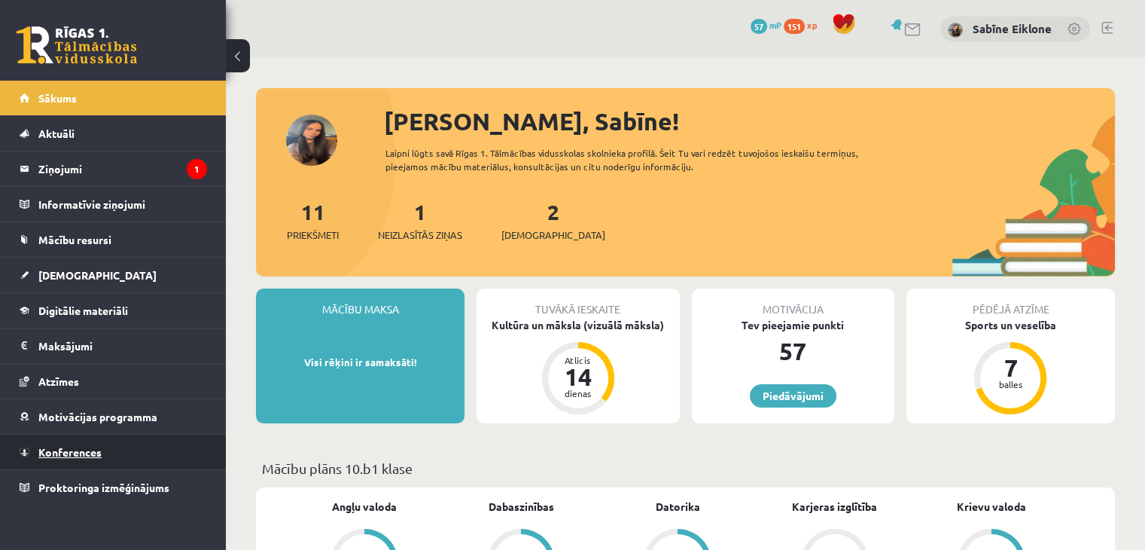
click at [130, 446] on link "Konferences" at bounding box center [114, 452] width 188 height 35
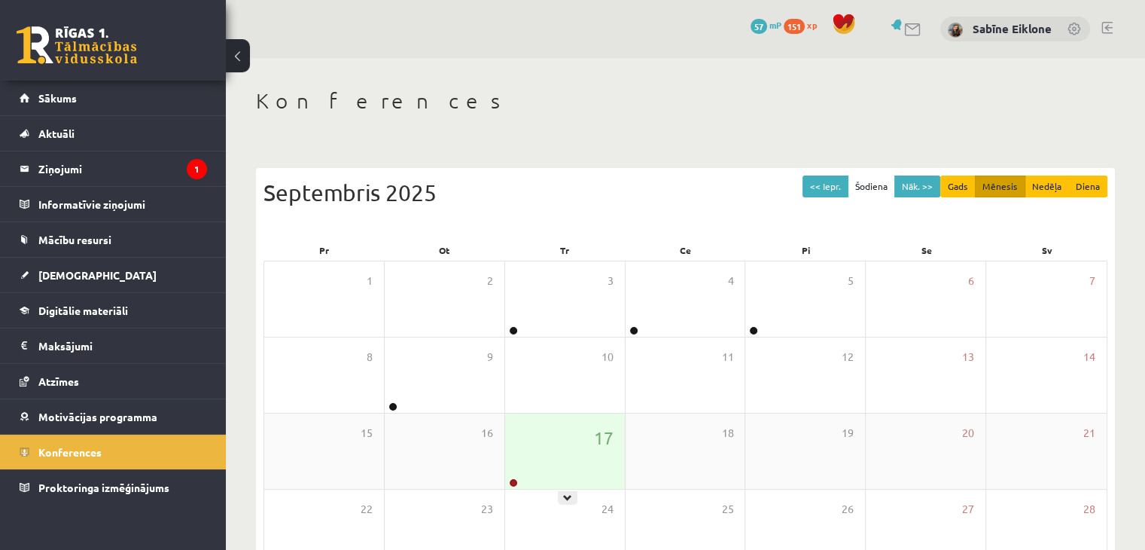
click at [573, 449] on div "17" at bounding box center [565, 450] width 120 height 75
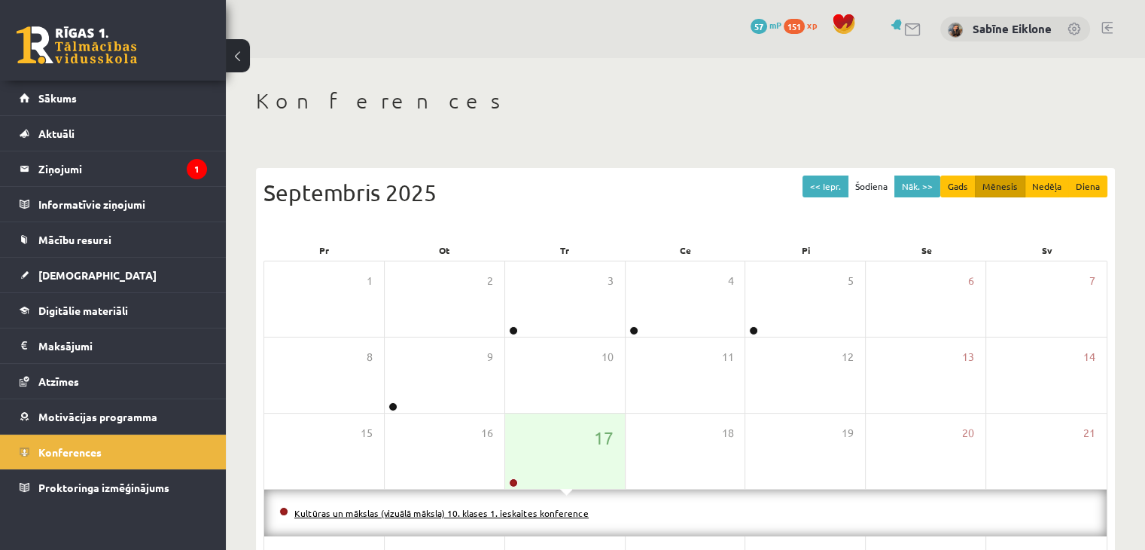
click at [551, 509] on link "Kultūras un mākslas (vizuālā māksla) 10. klases 1. ieskaites konference" at bounding box center [441, 513] width 294 height 12
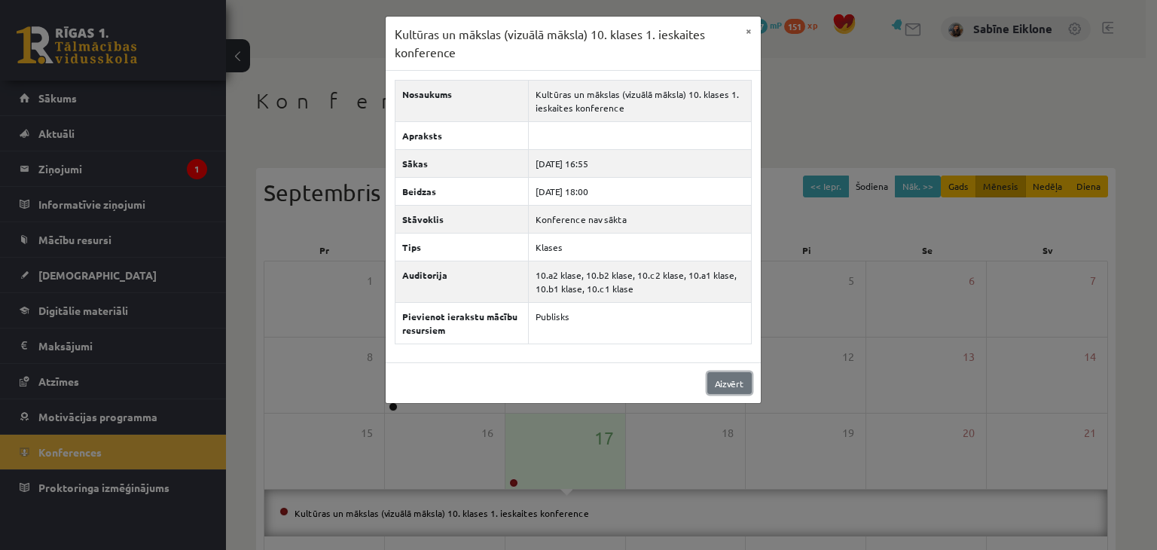
click at [749, 383] on link "Aizvērt" at bounding box center [729, 383] width 44 height 22
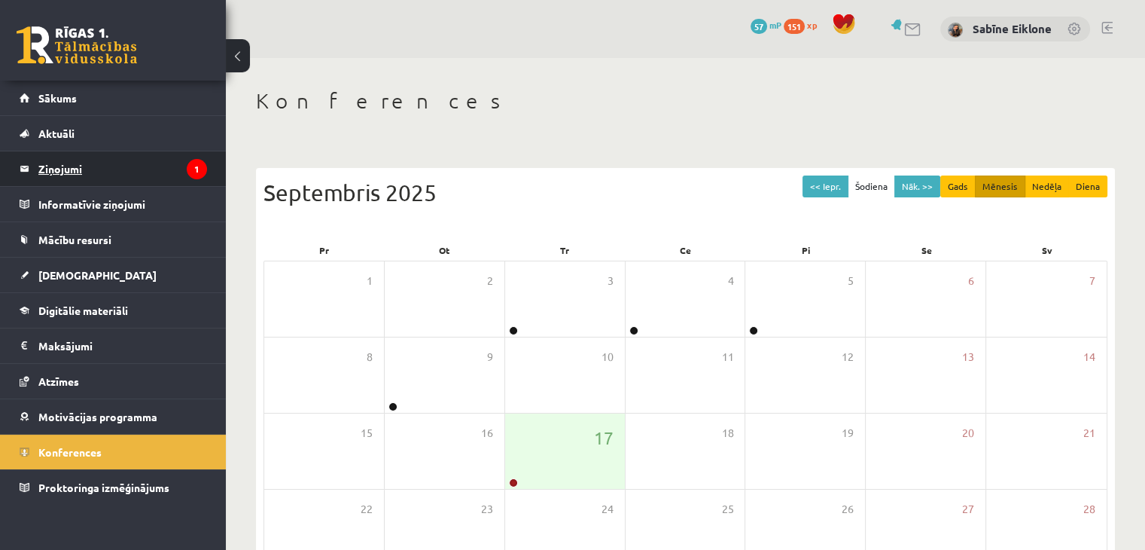
click at [157, 167] on legend "Ziņojumi 1" at bounding box center [122, 168] width 169 height 35
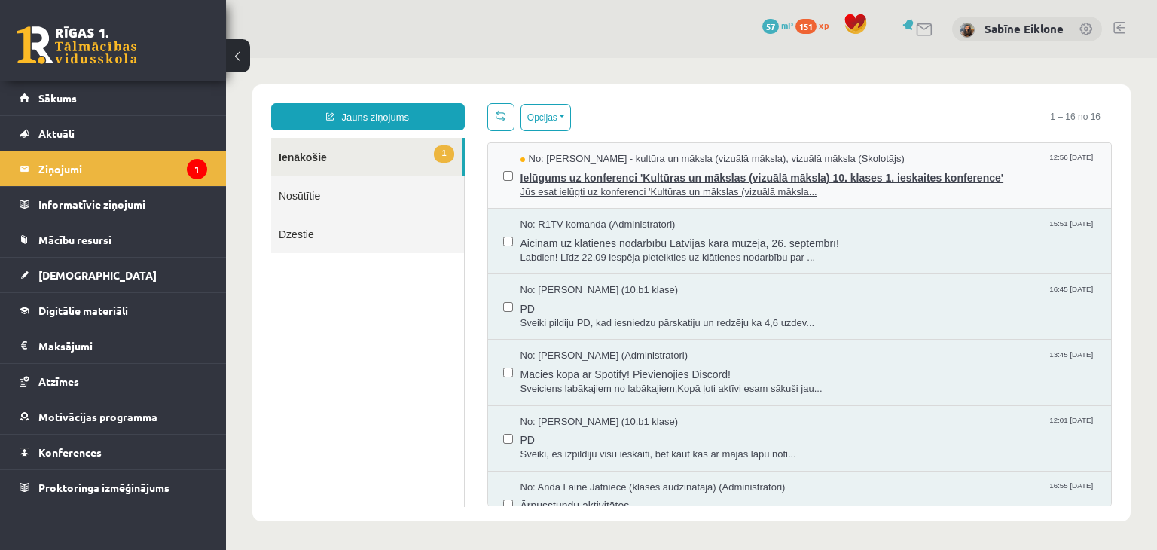
click at [590, 169] on span "Ielūgums uz konferenci 'Kultūras un mākslas (vizuālā māksla) 10. klases 1. iesk…" at bounding box center [808, 175] width 576 height 19
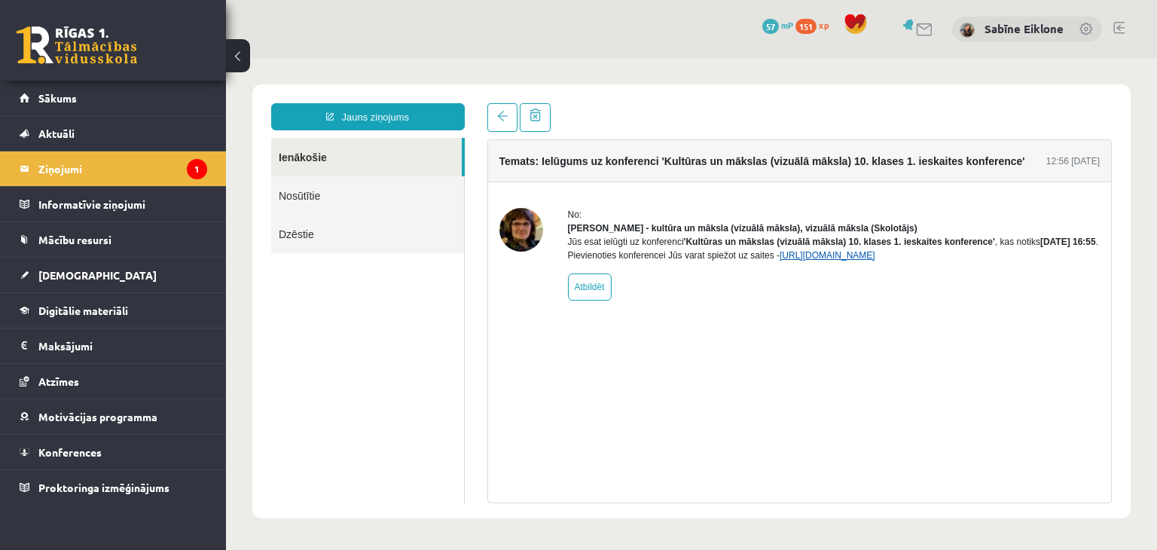
click at [874, 261] on link "https://eskola.r1tv.lv/conferences/4499/join" at bounding box center [827, 255] width 96 height 11
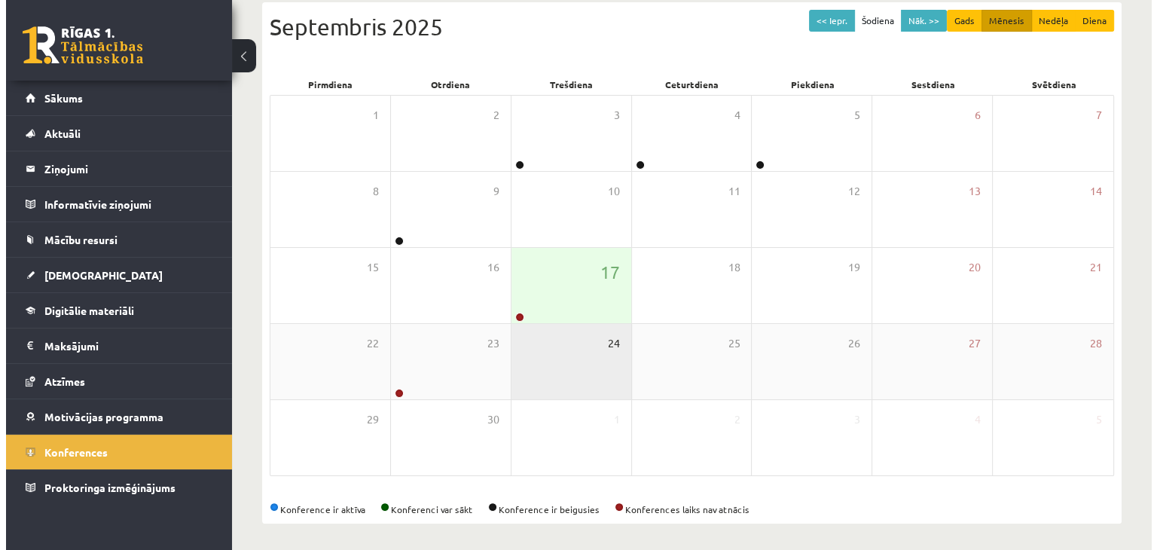
scroll to position [226, 0]
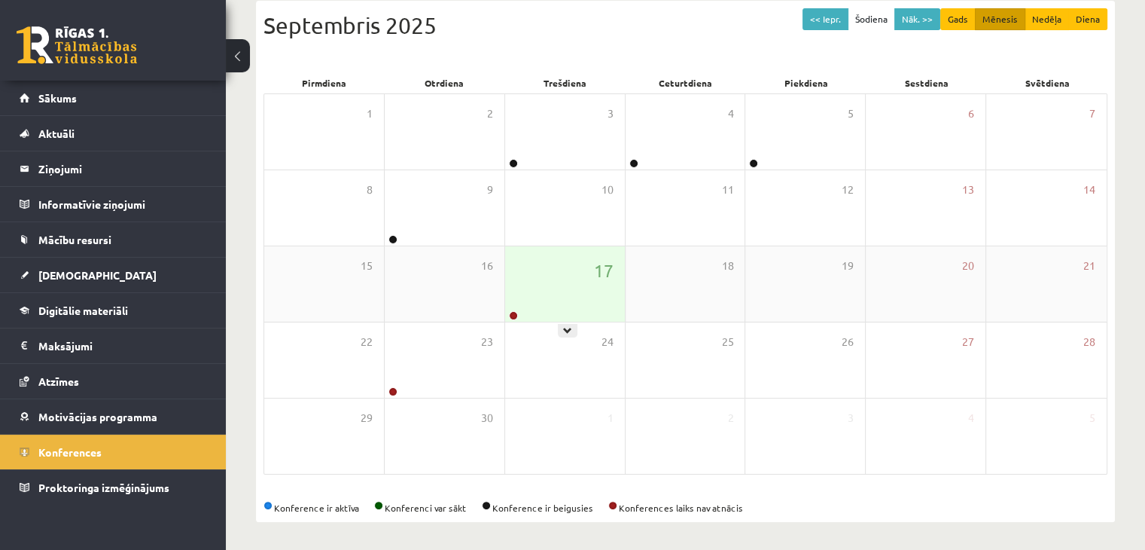
click at [563, 288] on div "17" at bounding box center [565, 283] width 120 height 75
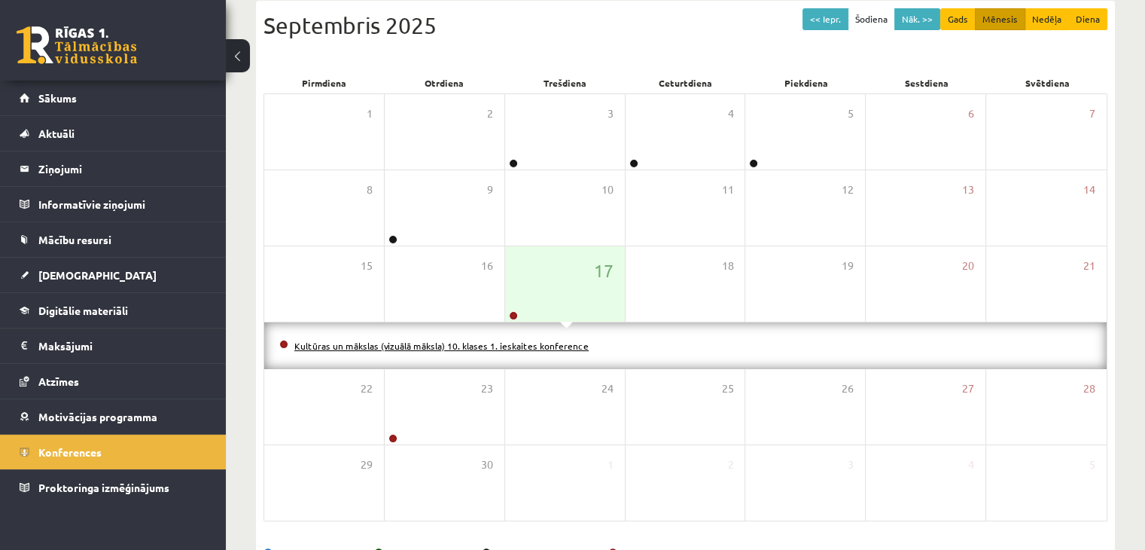
click at [504, 341] on link "Kultūras un mākslas (vizuālā māksla) 10. klases 1. ieskaites konference" at bounding box center [441, 346] width 294 height 12
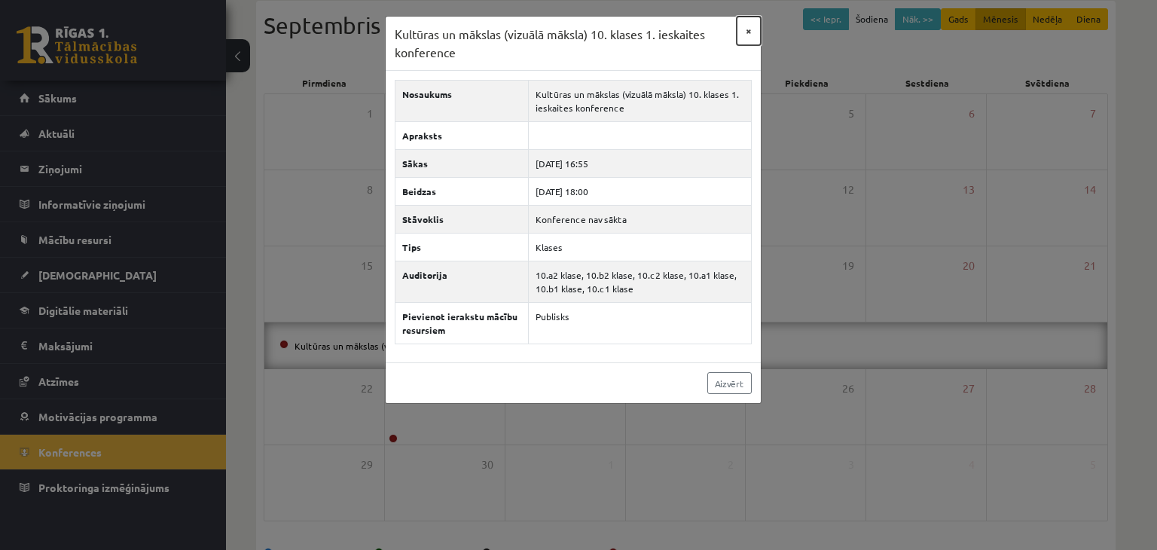
click at [748, 32] on button "×" at bounding box center [749, 31] width 24 height 29
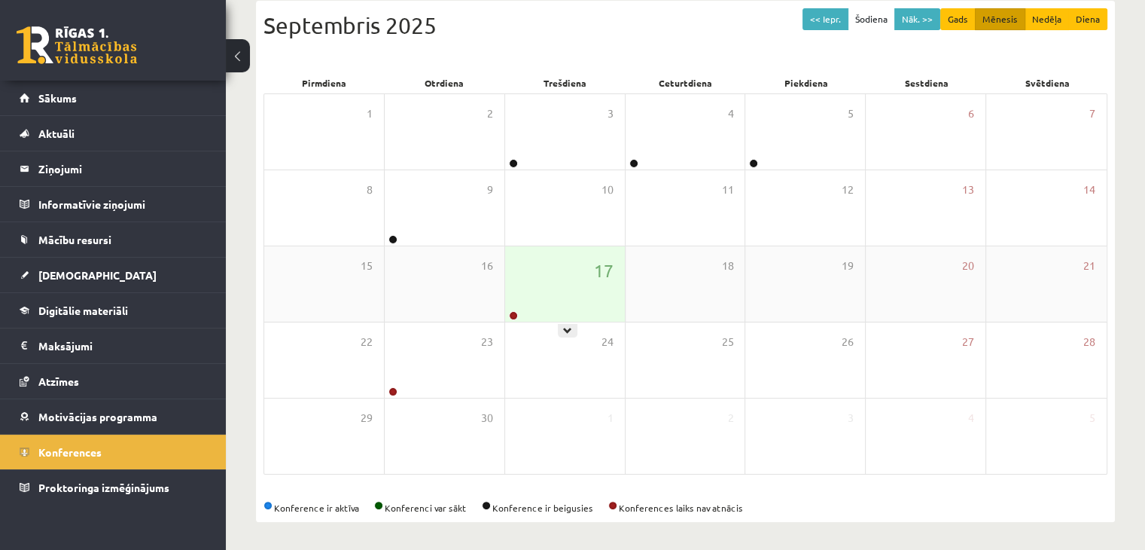
click at [578, 273] on div "17" at bounding box center [565, 283] width 120 height 75
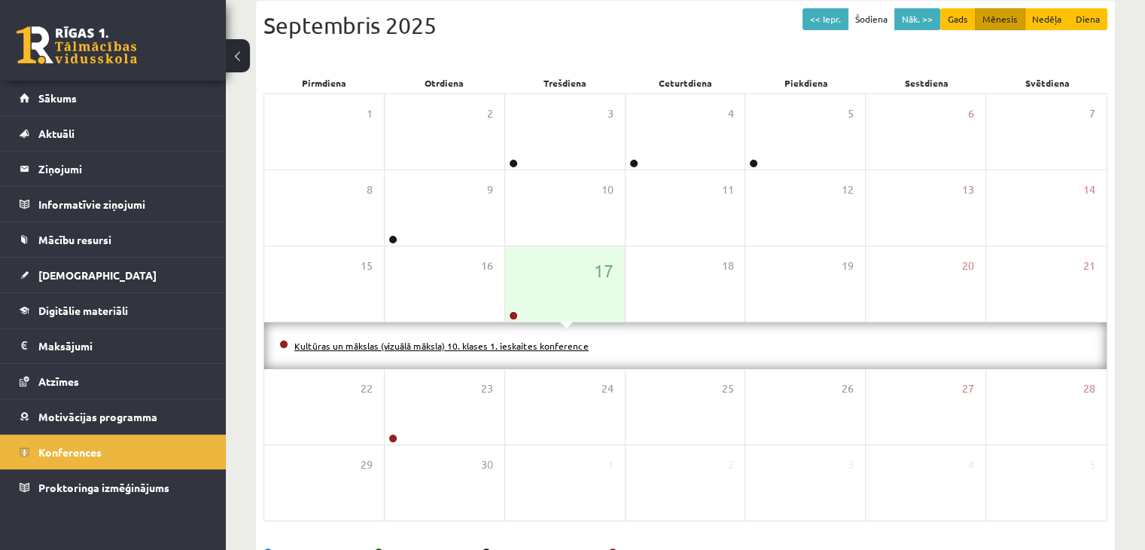
click at [575, 343] on link "Kultūras un mākslas (vizuālā māksla) 10. klases 1. ieskaites konference" at bounding box center [441, 346] width 294 height 12
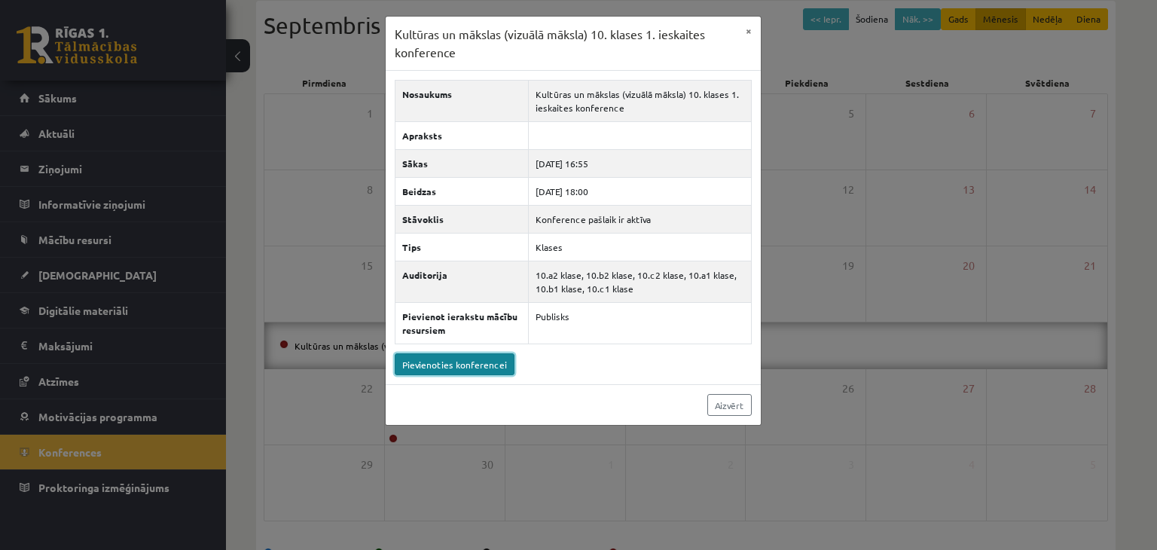
click at [477, 368] on link "Pievienoties konferencei" at bounding box center [455, 364] width 120 height 22
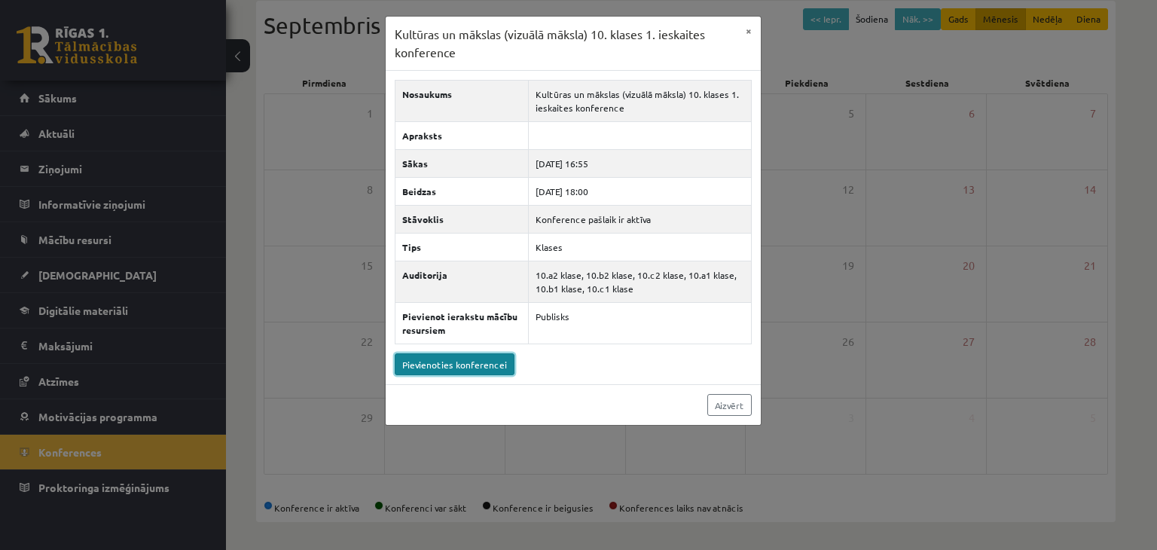
click at [462, 364] on link "Pievienoties konferencei" at bounding box center [455, 364] width 120 height 22
click at [429, 366] on link "Pievienoties konferencei" at bounding box center [455, 364] width 120 height 22
click at [450, 361] on link "Pievienoties konferencei" at bounding box center [455, 364] width 120 height 22
click at [470, 363] on link "Pievienoties konferencei" at bounding box center [455, 364] width 120 height 22
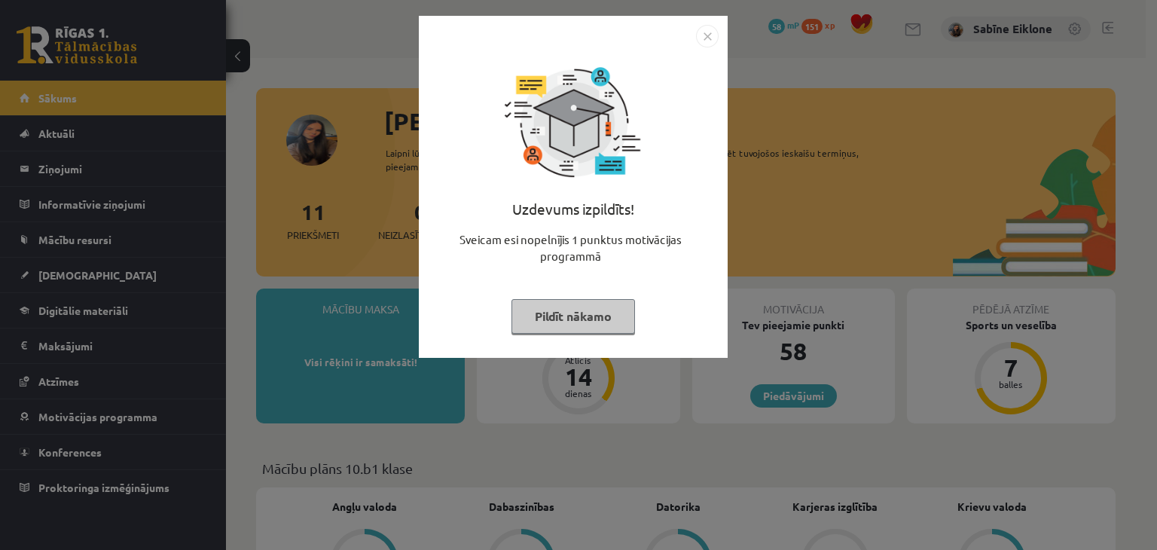
click at [594, 308] on button "Pildīt nākamo" at bounding box center [573, 316] width 124 height 35
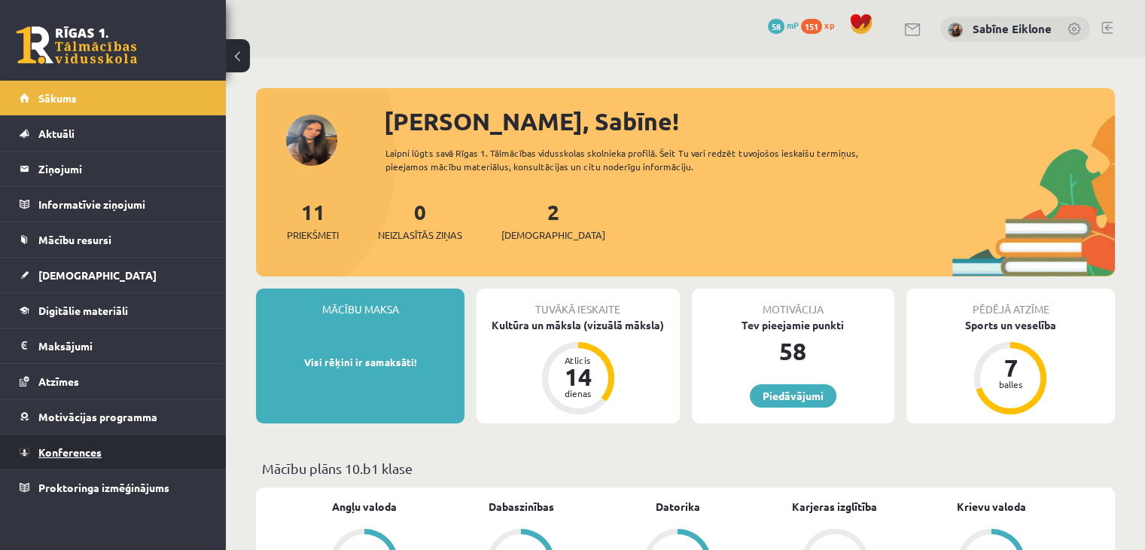
click at [112, 456] on link "Konferences" at bounding box center [114, 452] width 188 height 35
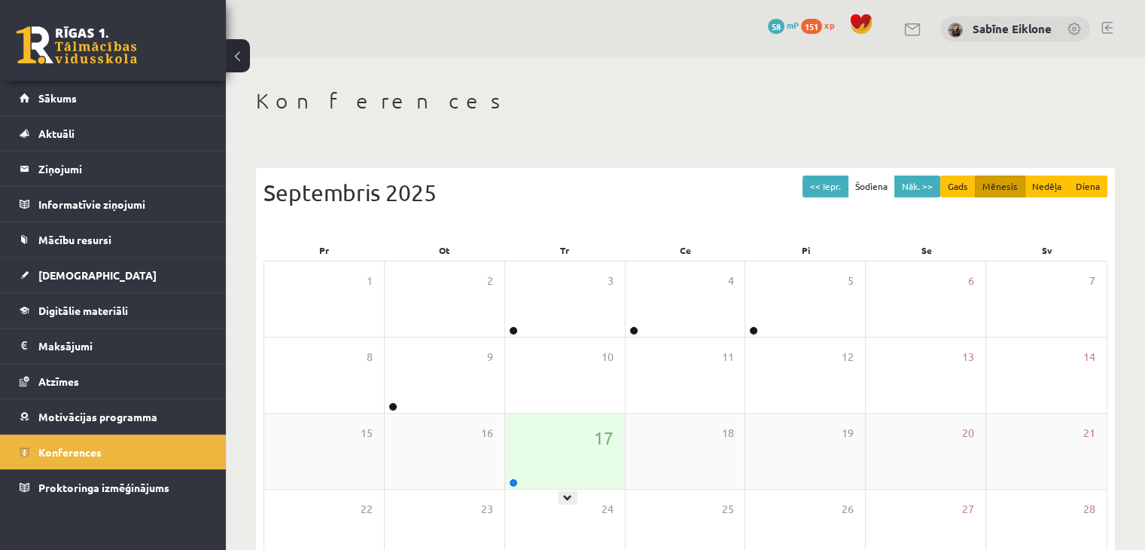
click at [585, 448] on div "17" at bounding box center [565, 450] width 120 height 75
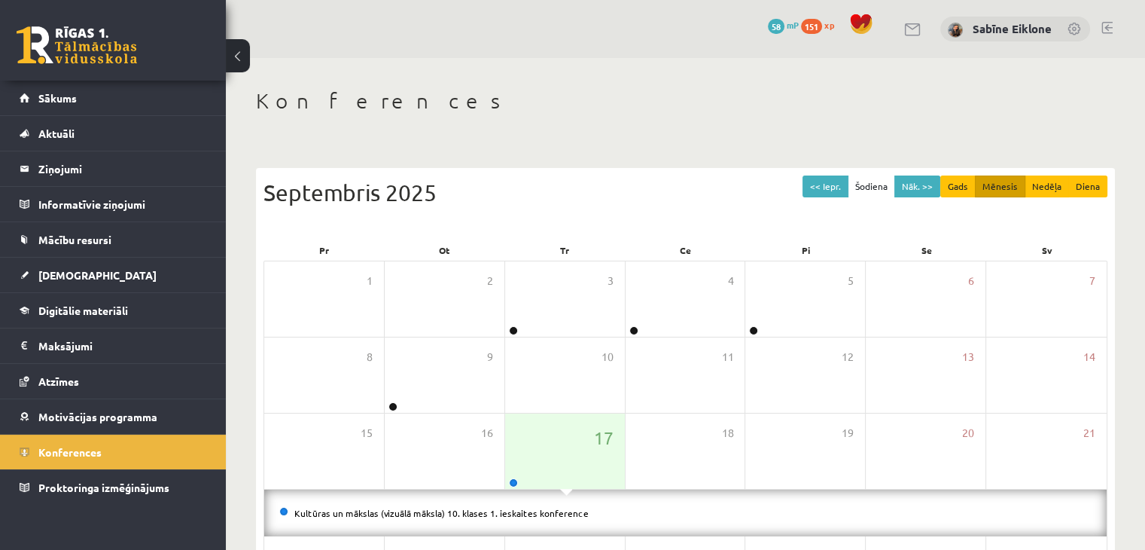
click at [551, 517] on li "Kultūras un mākslas (vizuālā māksla) 10. klases 1. ieskaites konference" at bounding box center [685, 513] width 813 height 17
click at [551, 510] on link "Kultūras un mākslas (vizuālā māksla) 10. klases 1. ieskaites konference" at bounding box center [441, 513] width 294 height 12
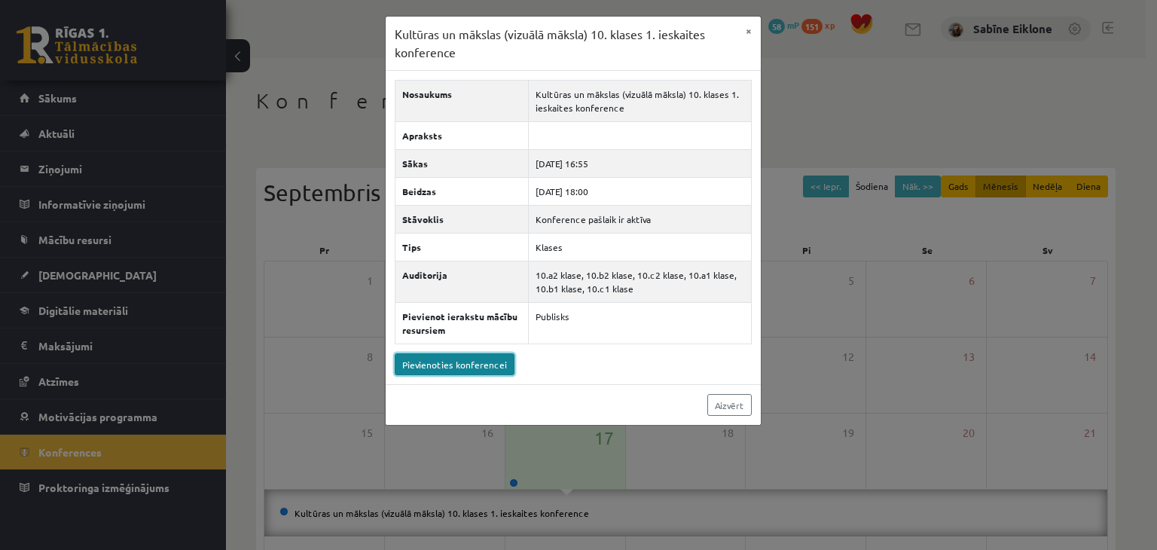
click at [494, 361] on link "Pievienoties konferencei" at bounding box center [455, 364] width 120 height 22
click at [466, 359] on link "Pievienoties konferencei" at bounding box center [455, 364] width 120 height 22
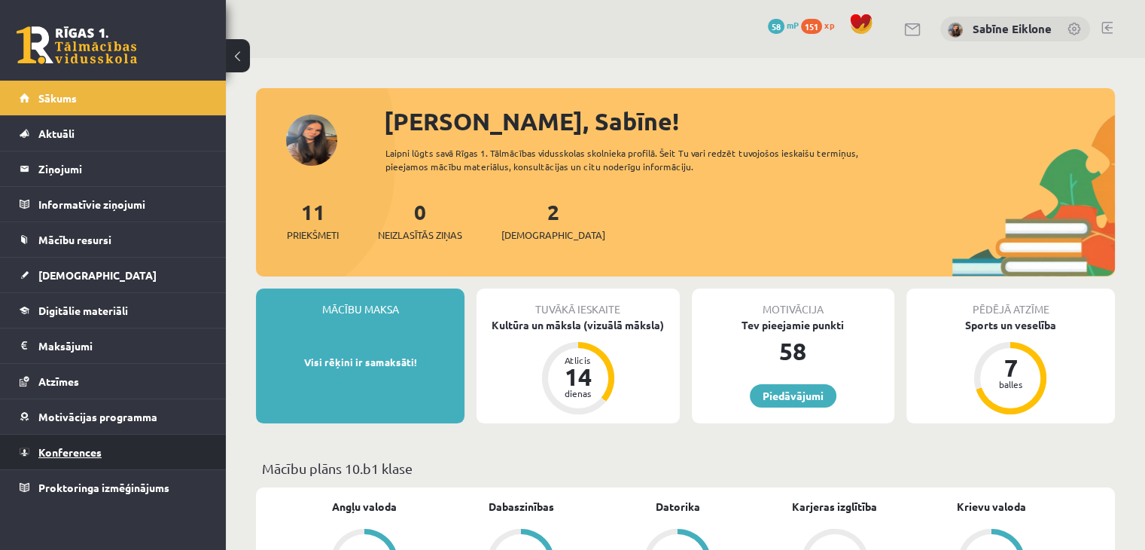
click at [78, 455] on span "Konferences" at bounding box center [69, 452] width 63 height 14
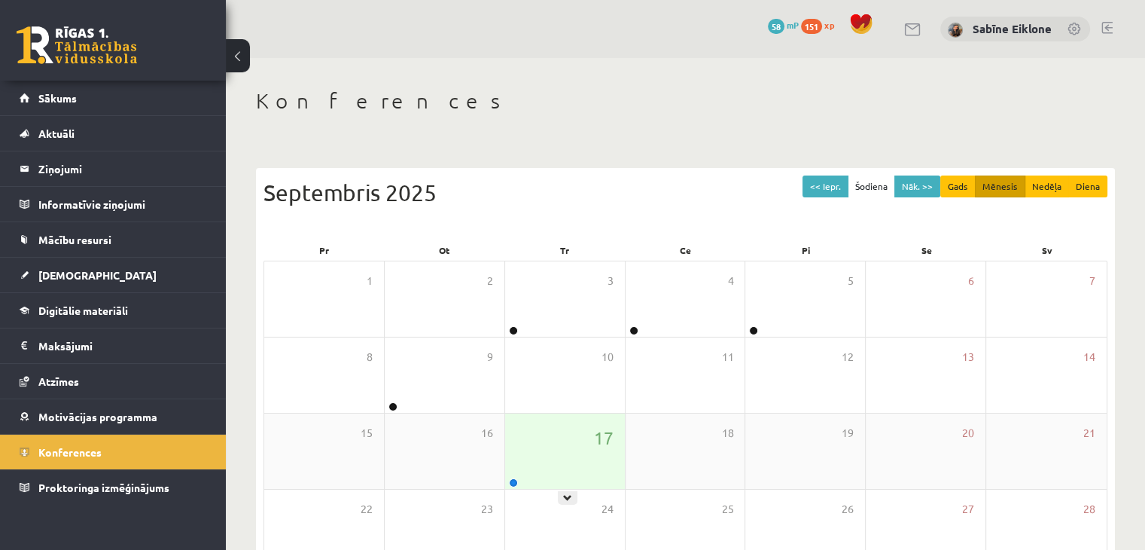
click at [518, 456] on div "17" at bounding box center [565, 450] width 120 height 75
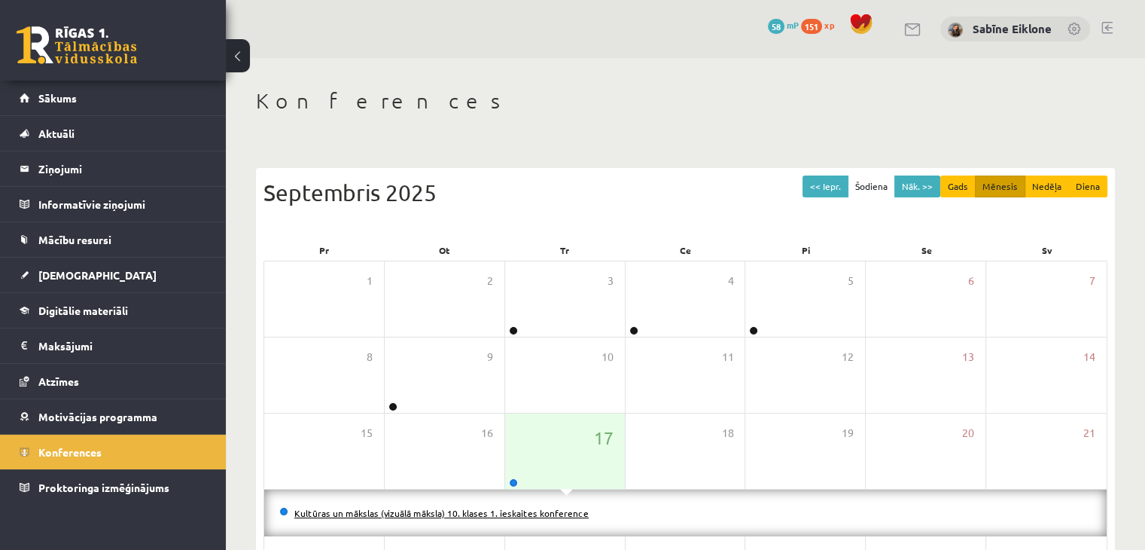
click at [514, 508] on link "Kultūras un mākslas (vizuālā māksla) 10. klases 1. ieskaites konference" at bounding box center [441, 513] width 294 height 12
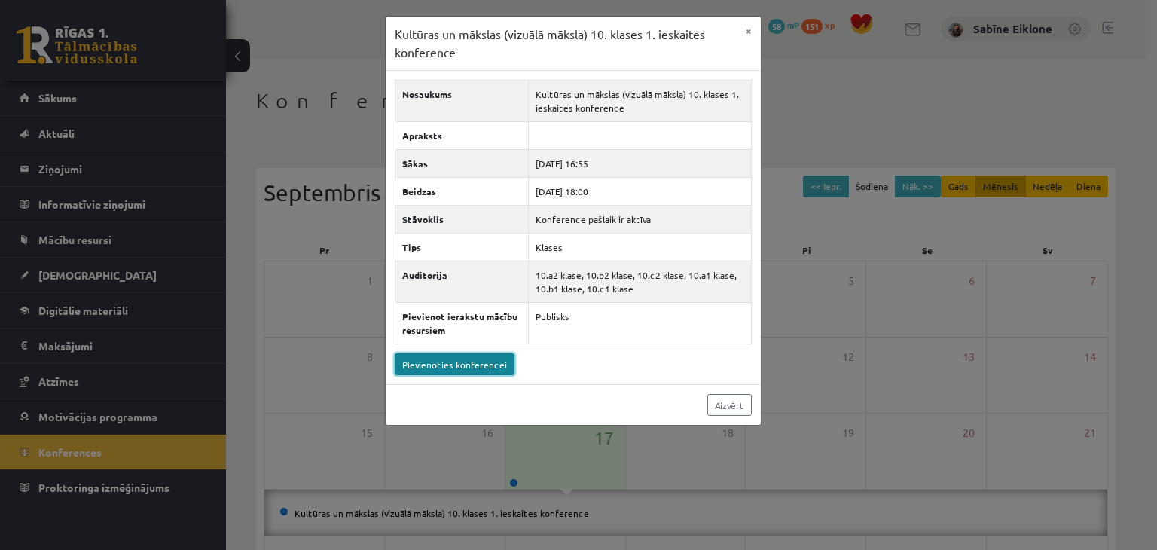
click at [482, 368] on link "Pievienoties konferencei" at bounding box center [455, 364] width 120 height 22
click at [451, 361] on link "Pievienoties konferencei" at bounding box center [455, 364] width 120 height 22
click at [484, 361] on link "Pievienoties konferencei" at bounding box center [455, 364] width 120 height 22
click at [446, 362] on link "Pievienoties konferencei" at bounding box center [455, 364] width 120 height 22
click at [484, 365] on link "Pievienoties konferencei" at bounding box center [455, 364] width 120 height 22
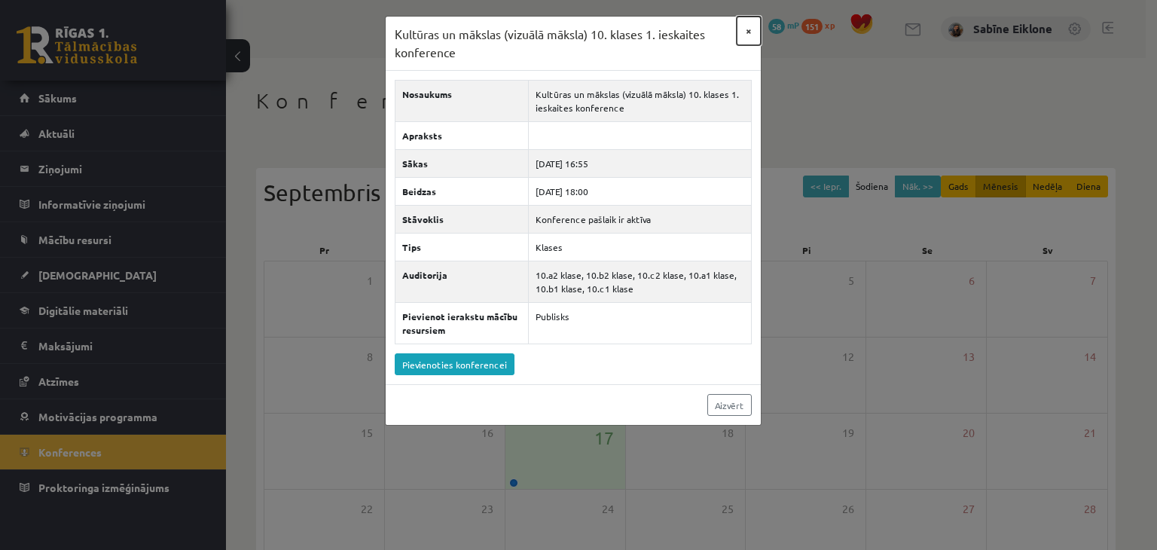
click at [752, 26] on button "×" at bounding box center [749, 31] width 24 height 29
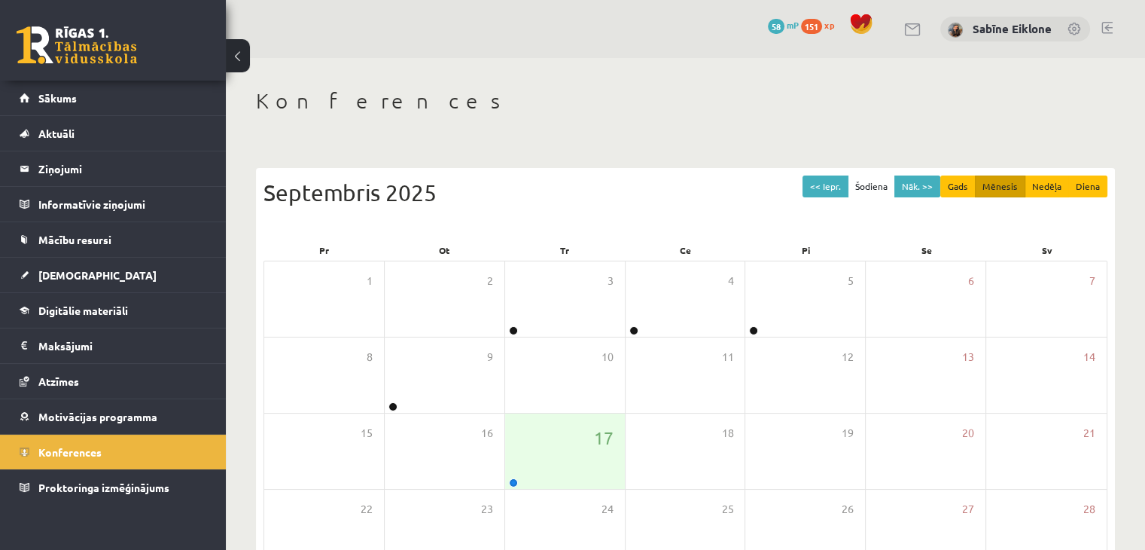
click at [101, 41] on link at bounding box center [77, 45] width 120 height 38
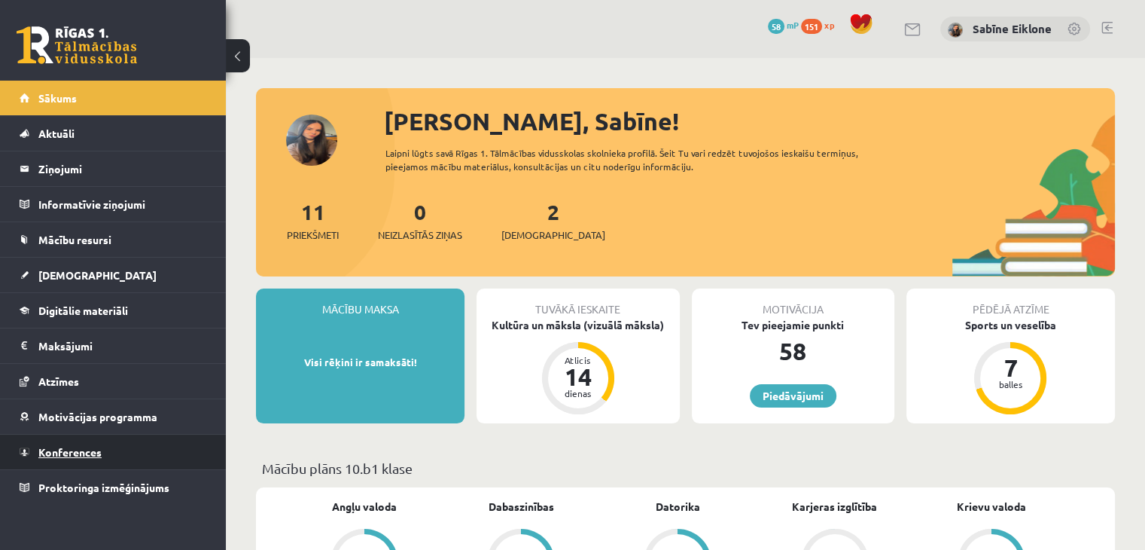
click at [81, 453] on span "Konferences" at bounding box center [69, 452] width 63 height 14
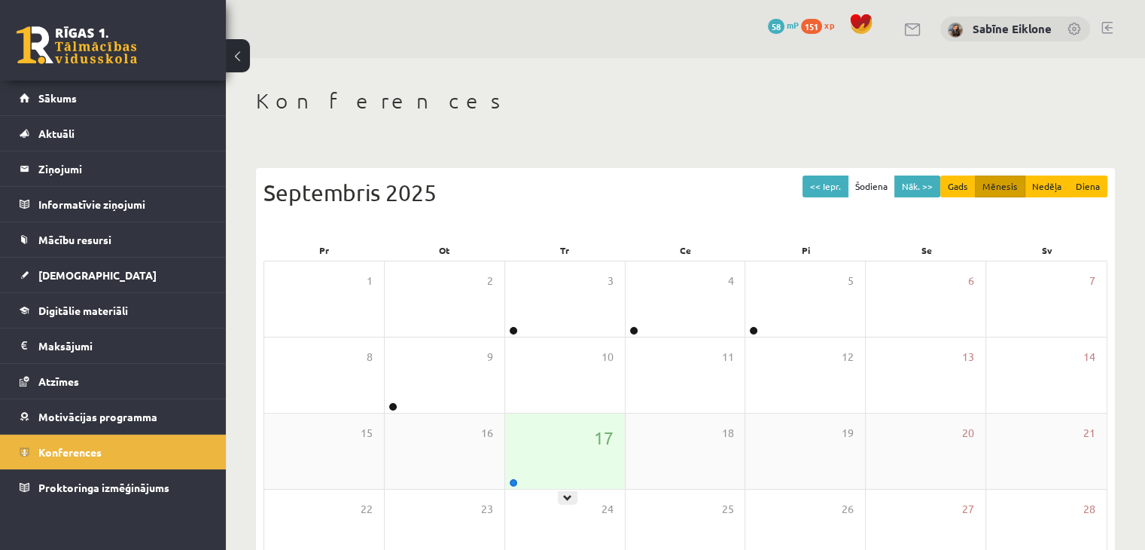
click at [528, 429] on div "17" at bounding box center [565, 450] width 120 height 75
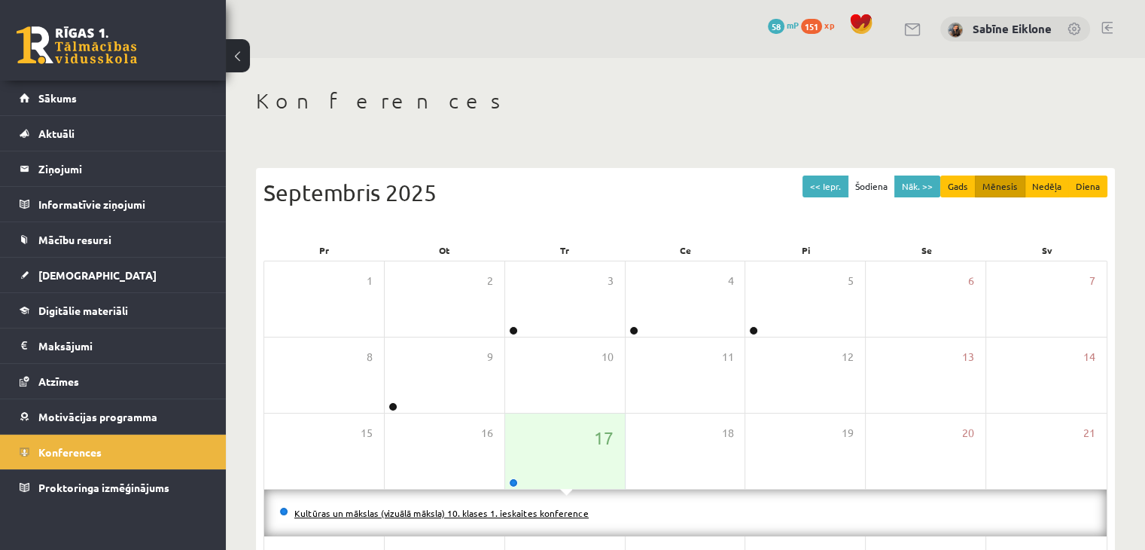
click at [463, 514] on link "Kultūras un mākslas (vizuālā māksla) 10. klases 1. ieskaites konference" at bounding box center [441, 513] width 294 height 12
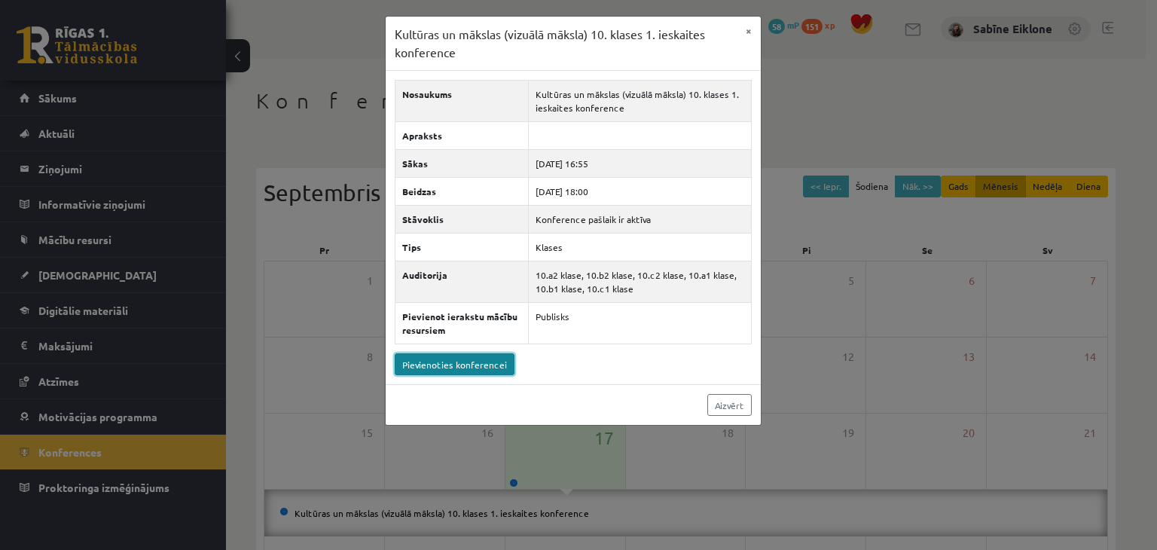
click at [452, 361] on link "Pievienoties konferencei" at bounding box center [455, 364] width 120 height 22
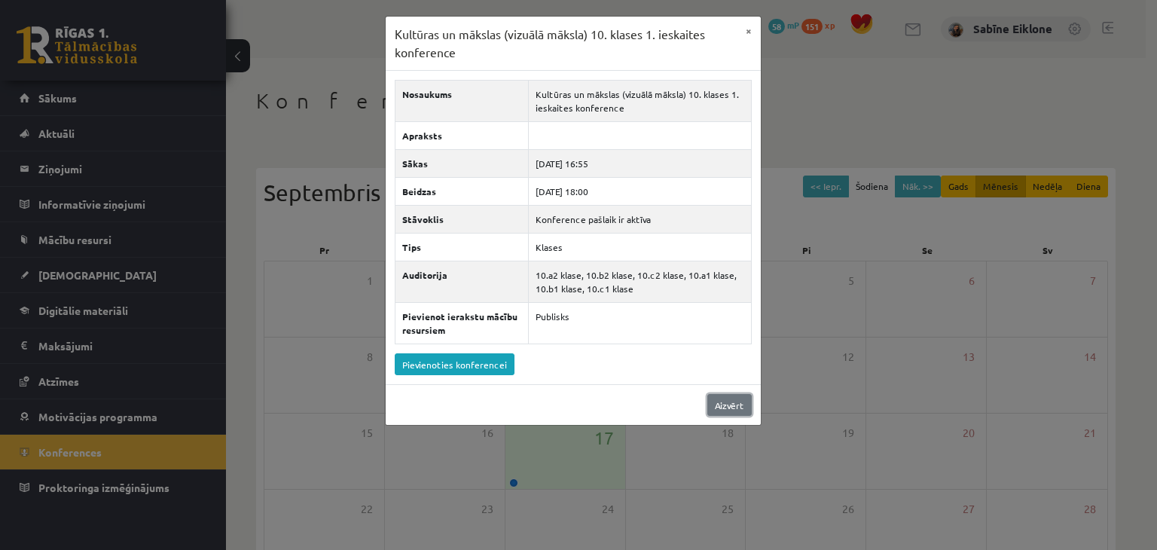
click at [739, 396] on link "Aizvērt" at bounding box center [729, 405] width 44 height 22
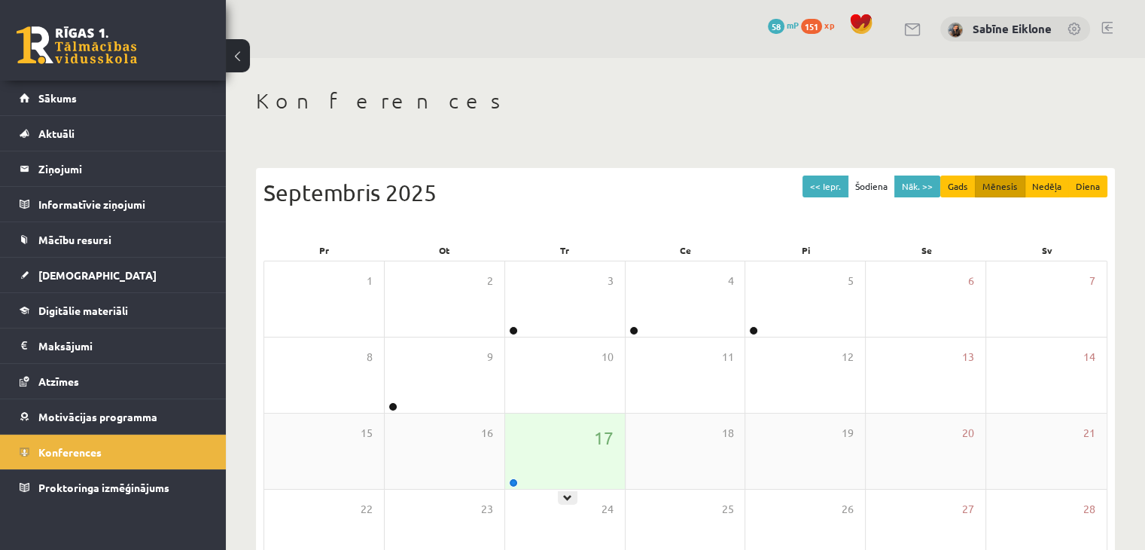
click at [578, 462] on div "17" at bounding box center [565, 450] width 120 height 75
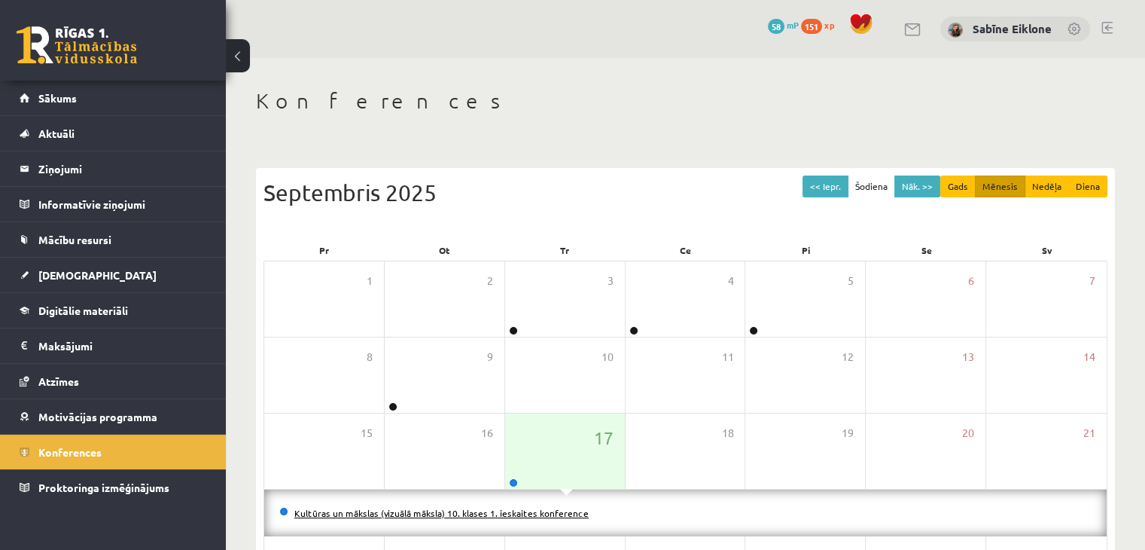
click at [518, 510] on link "Kultūras un mākslas (vizuālā māksla) 10. klases 1. ieskaites konference" at bounding box center [441, 513] width 294 height 12
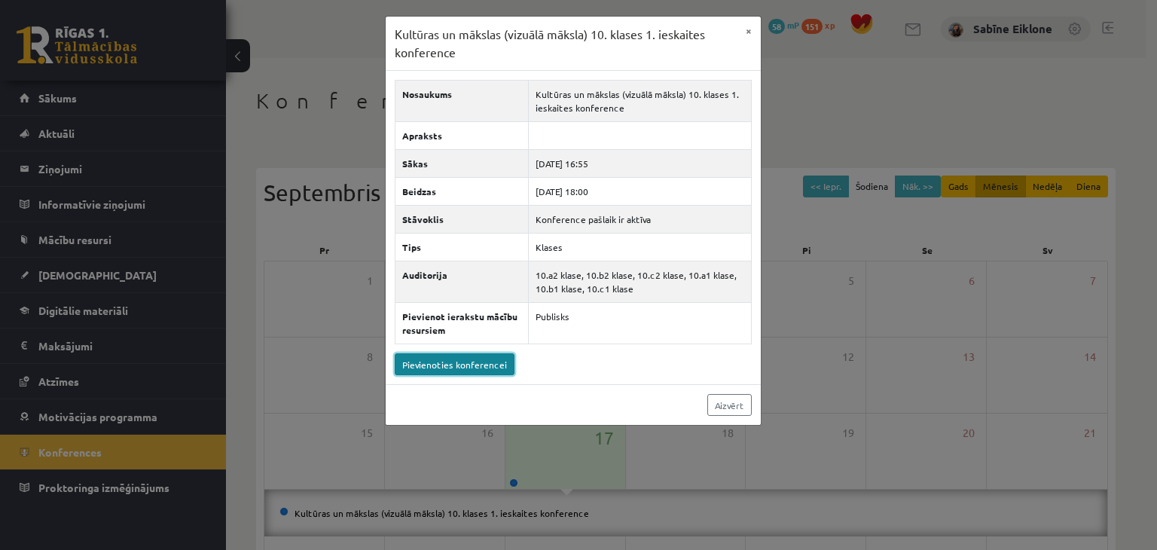
click at [488, 359] on link "Pievienoties konferencei" at bounding box center [455, 364] width 120 height 22
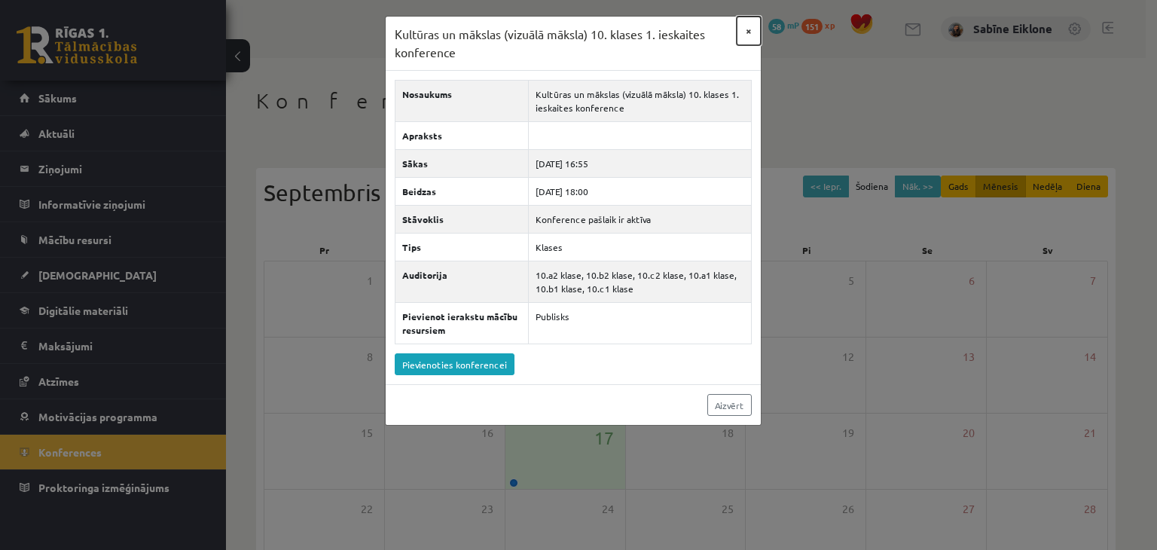
click at [743, 31] on button "×" at bounding box center [749, 31] width 24 height 29
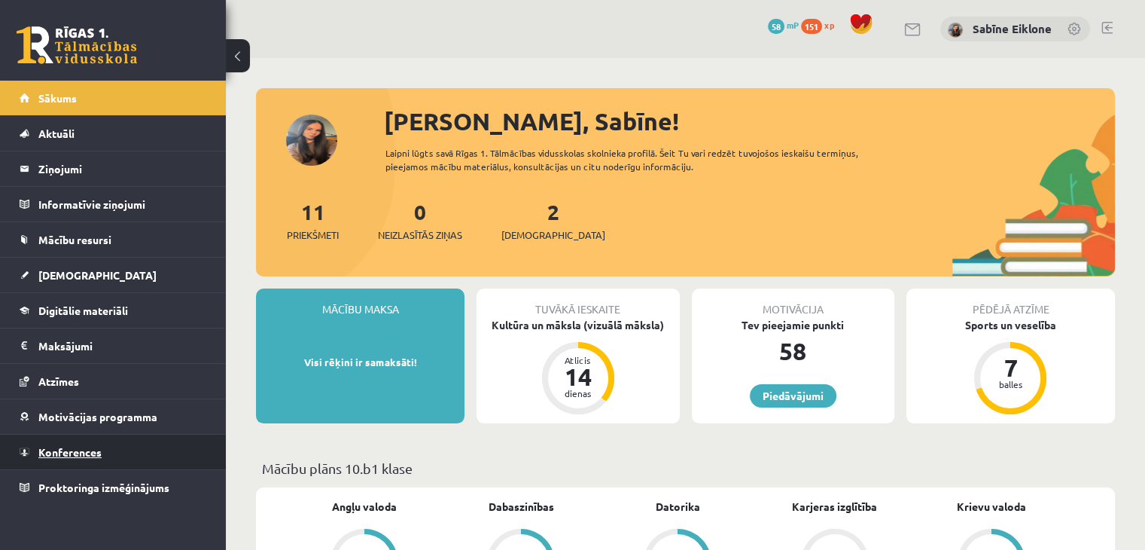
click at [62, 450] on span "Konferences" at bounding box center [69, 452] width 63 height 14
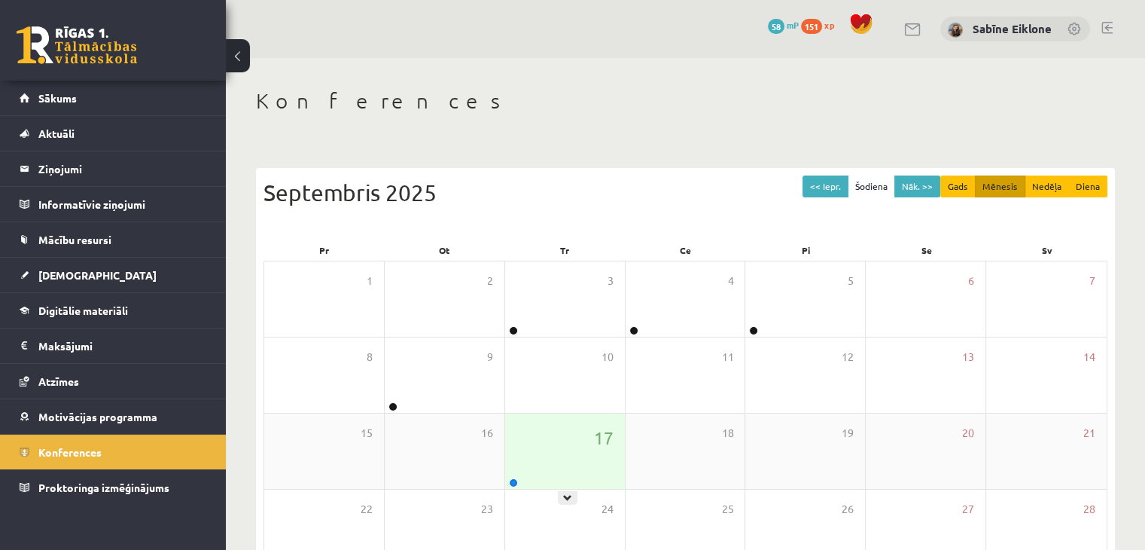
click at [547, 462] on div "17" at bounding box center [565, 450] width 120 height 75
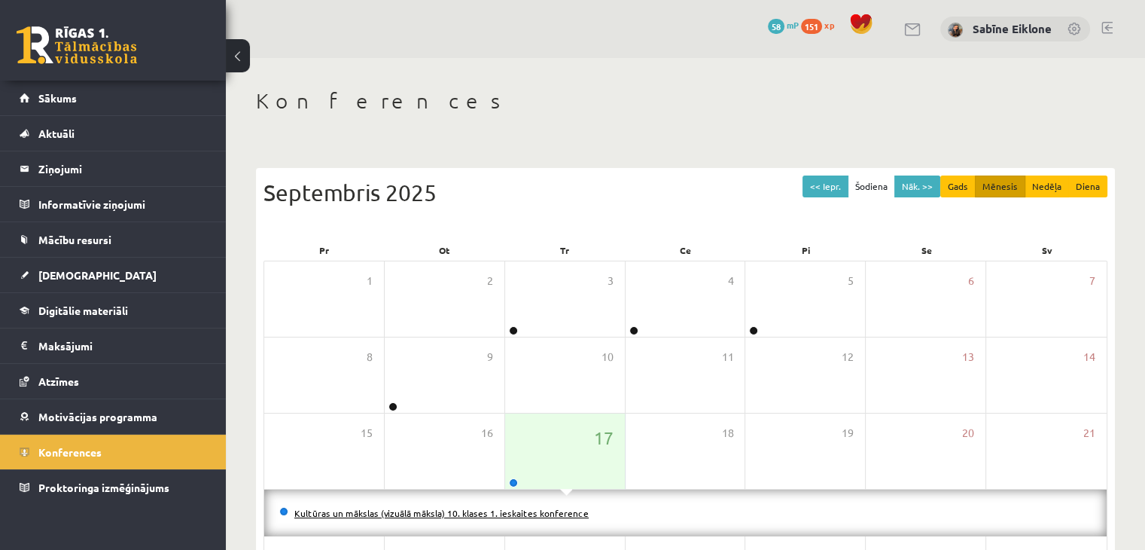
click at [526, 510] on link "Kultūras un mākslas (vizuālā māksla) 10. klases 1. ieskaites konference" at bounding box center [441, 513] width 294 height 12
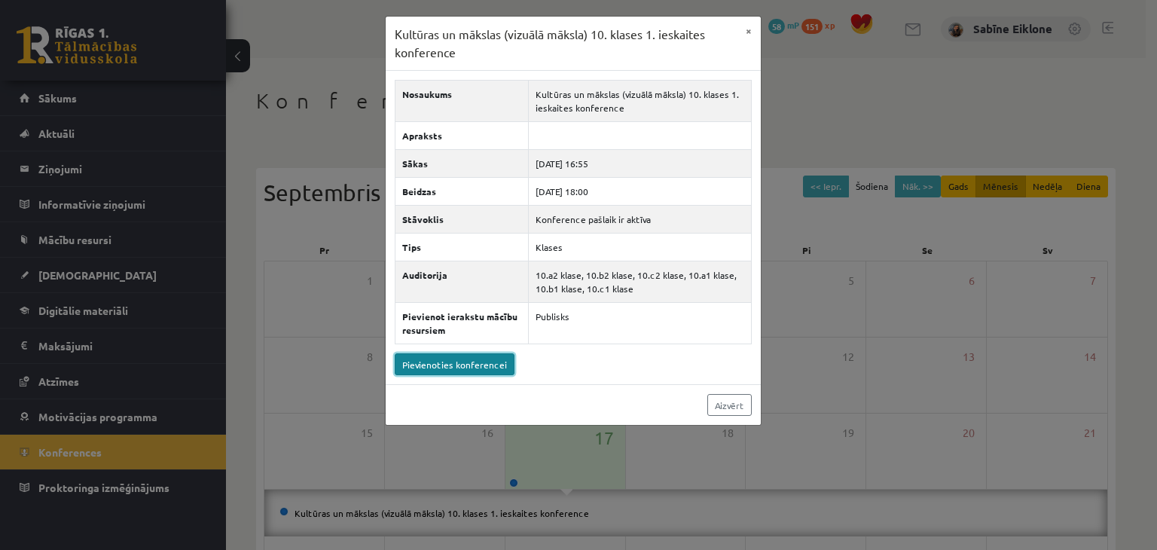
click at [454, 368] on link "Pievienoties konferencei" at bounding box center [455, 364] width 120 height 22
